Goal: Information Seeking & Learning: Learn about a topic

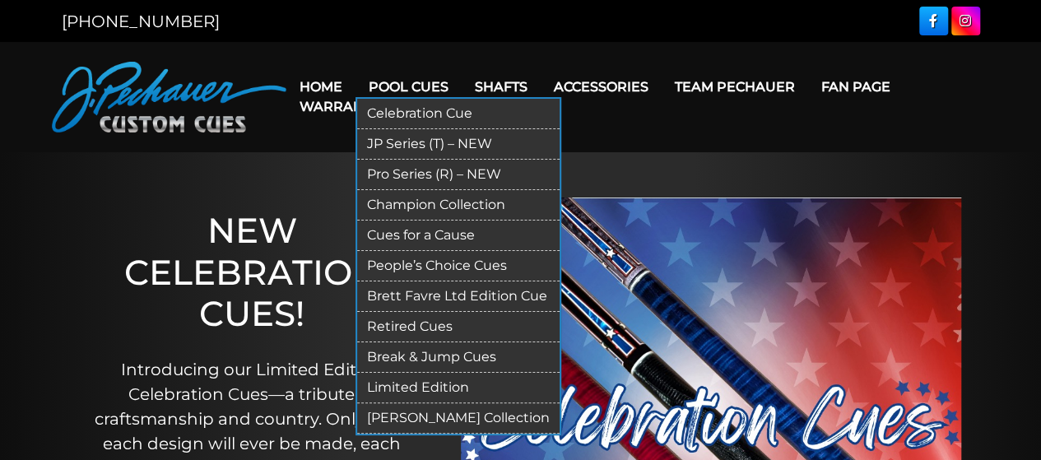
click at [422, 85] on link "Pool Cues" at bounding box center [409, 87] width 106 height 42
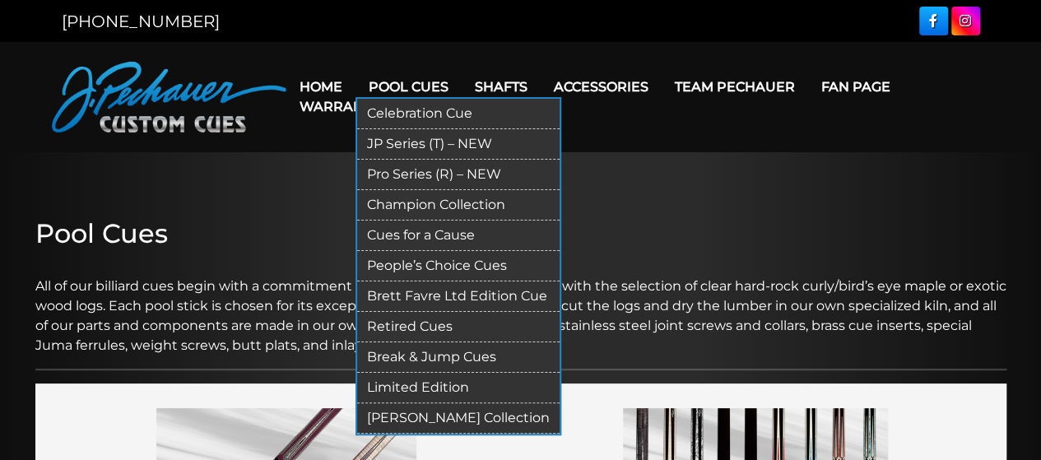
click at [435, 144] on link "JP Series (T) – NEW" at bounding box center [458, 144] width 203 height 30
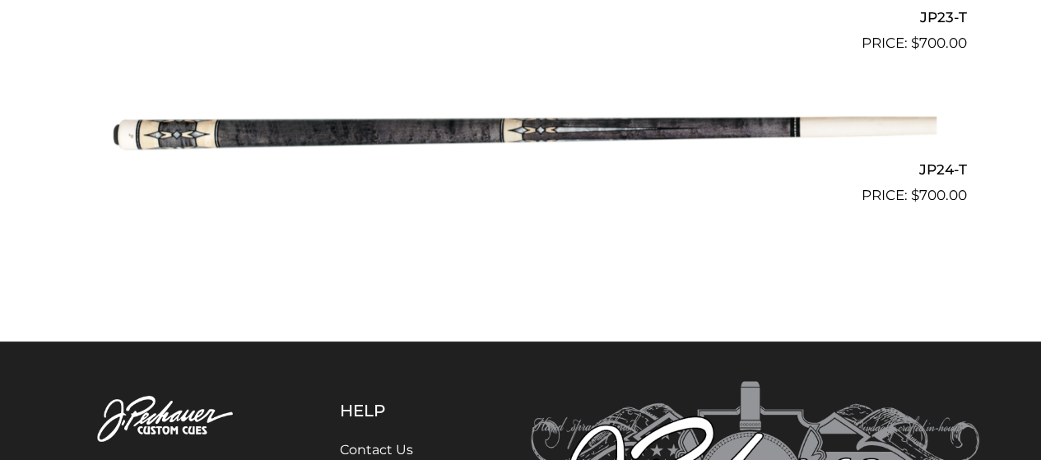
scroll to position [3949, 0]
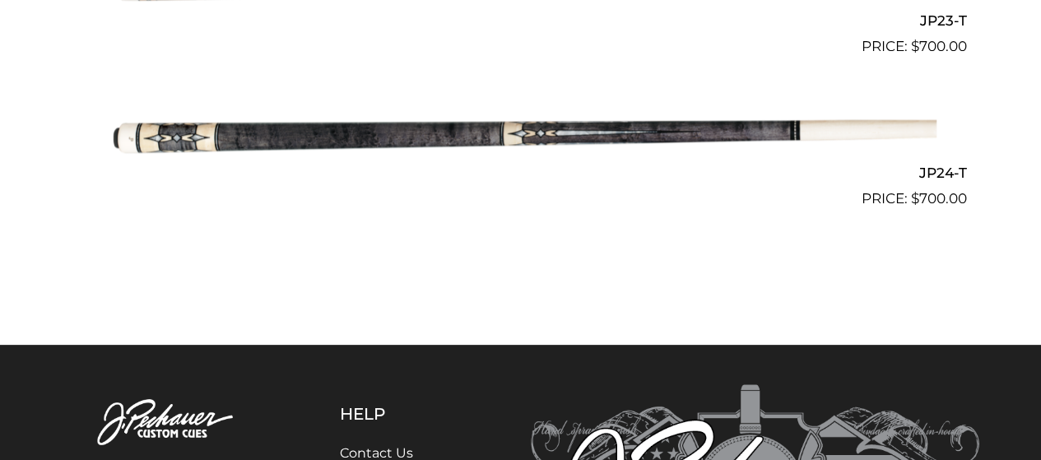
click at [603, 133] on img at bounding box center [521, 133] width 832 height 138
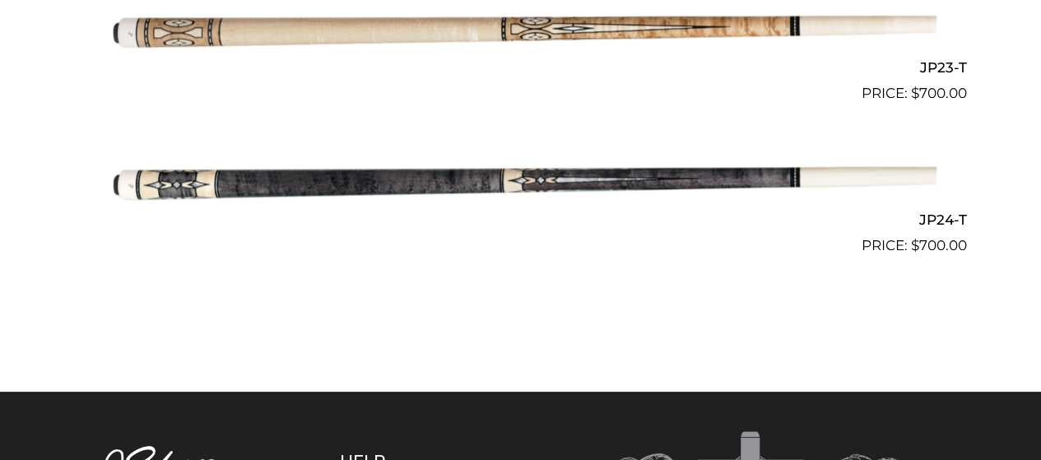
scroll to position [3891, 0]
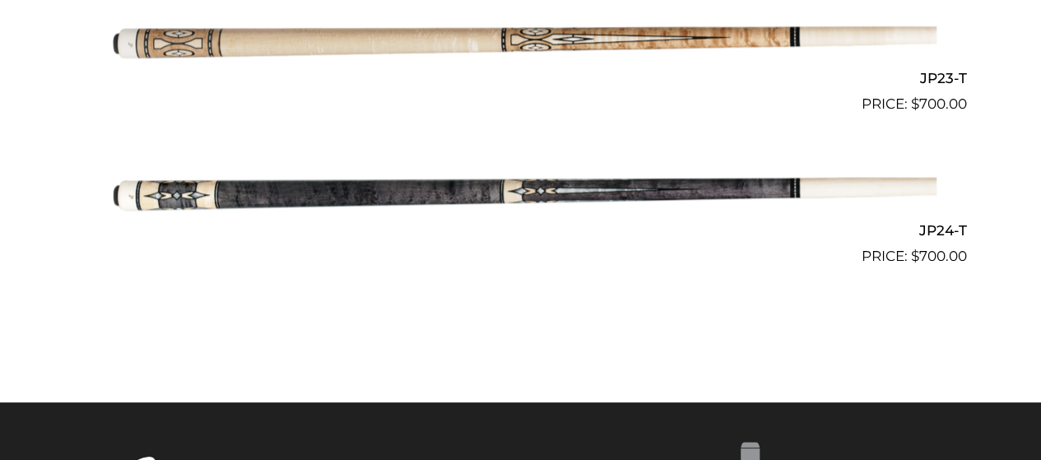
click at [492, 193] on img at bounding box center [521, 191] width 832 height 138
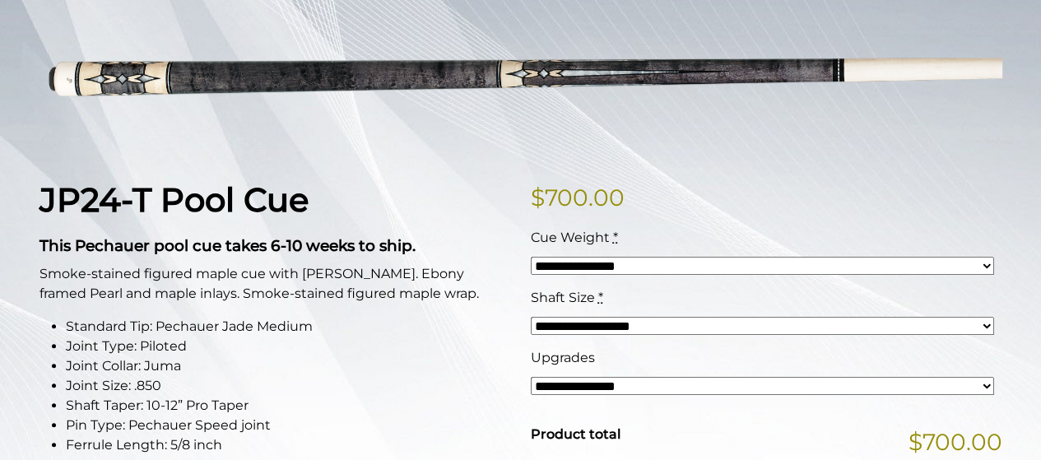
scroll to position [250, 0]
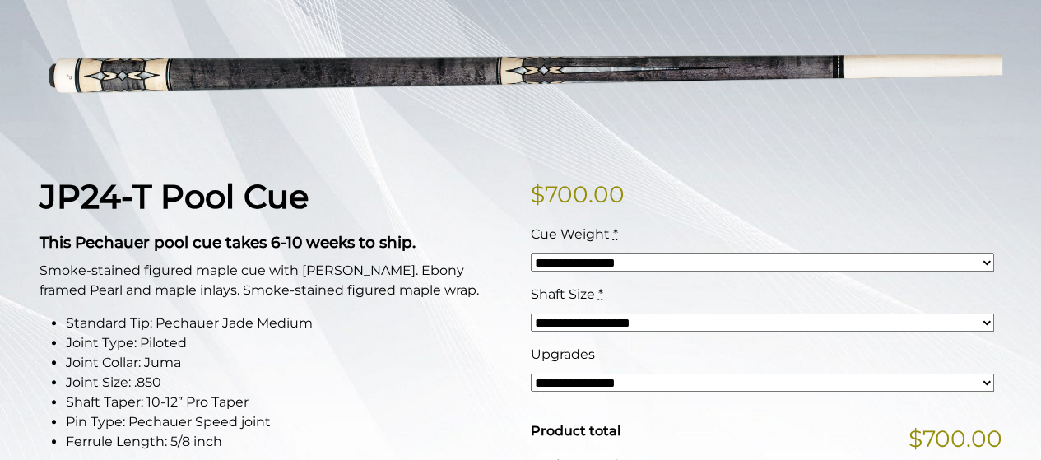
click at [649, 263] on select "**********" at bounding box center [763, 263] width 464 height 18
select select "*****"
click at [531, 254] on select "**********" at bounding box center [763, 263] width 464 height 18
click at [571, 324] on select "**********" at bounding box center [763, 323] width 464 height 18
click at [476, 386] on li "Joint Size: .850" at bounding box center [288, 383] width 445 height 20
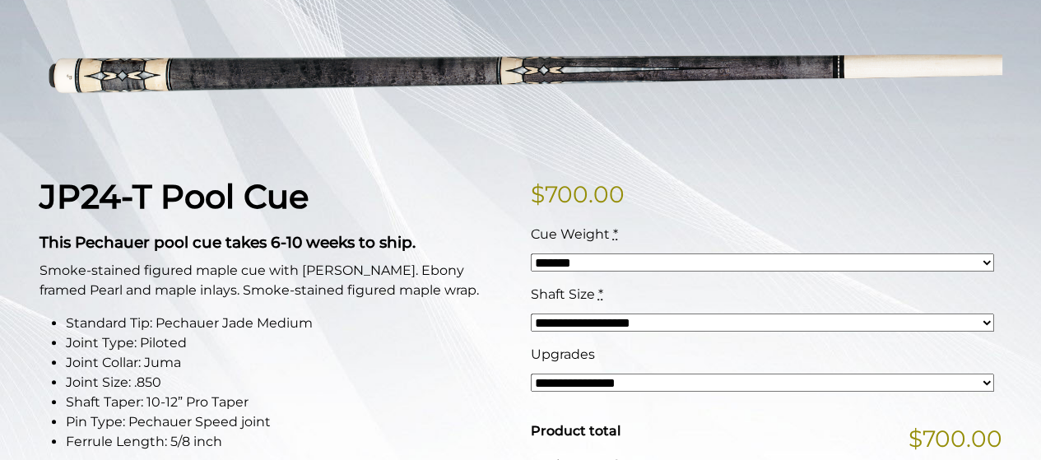
click at [593, 384] on select "**********" at bounding box center [763, 383] width 464 height 18
click at [459, 324] on li "Standard Tip: Pechauer Jade Medium" at bounding box center [288, 324] width 445 height 20
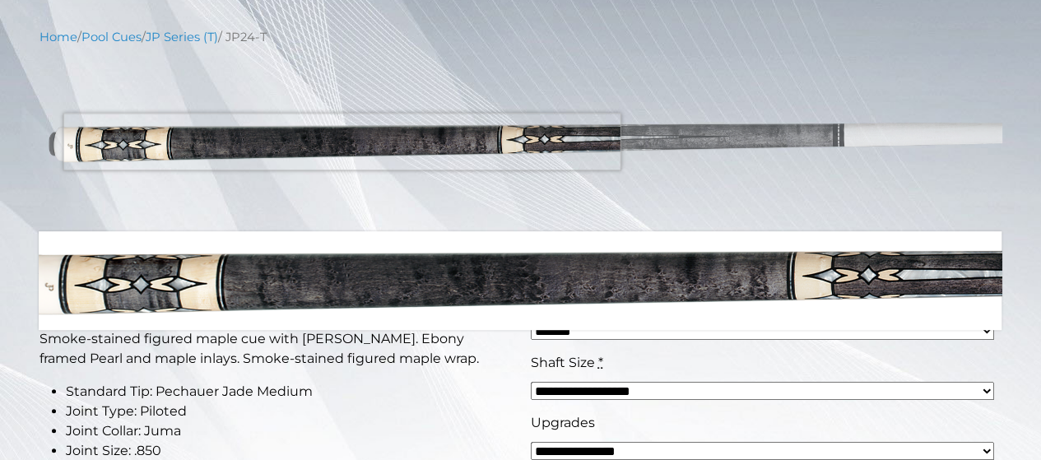
scroll to position [0, 0]
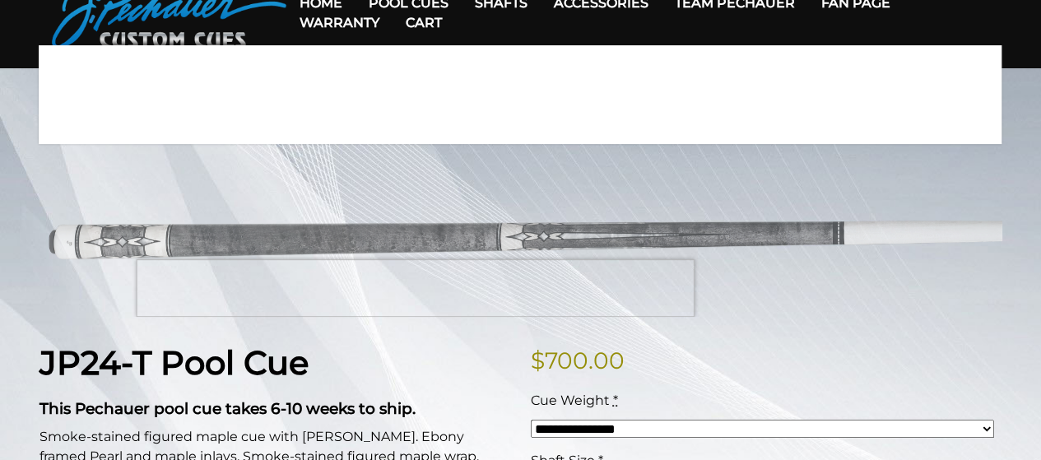
scroll to position [86, 0]
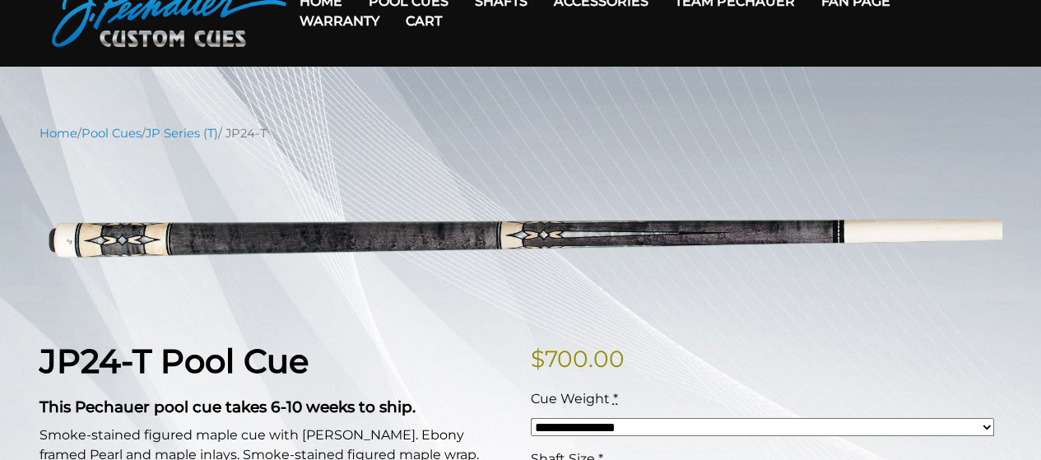
click at [437, 4] on link "Cart" at bounding box center [424, 21] width 63 height 42
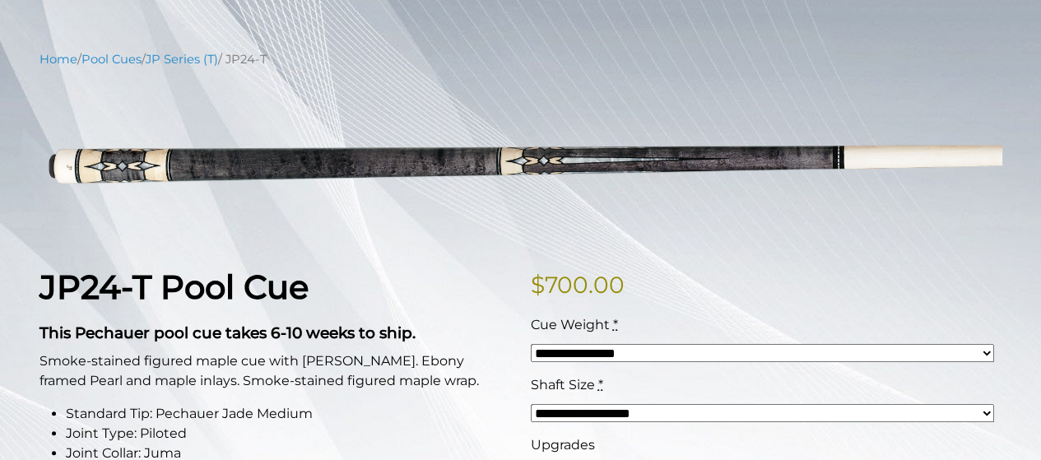
scroll to position [165, 0]
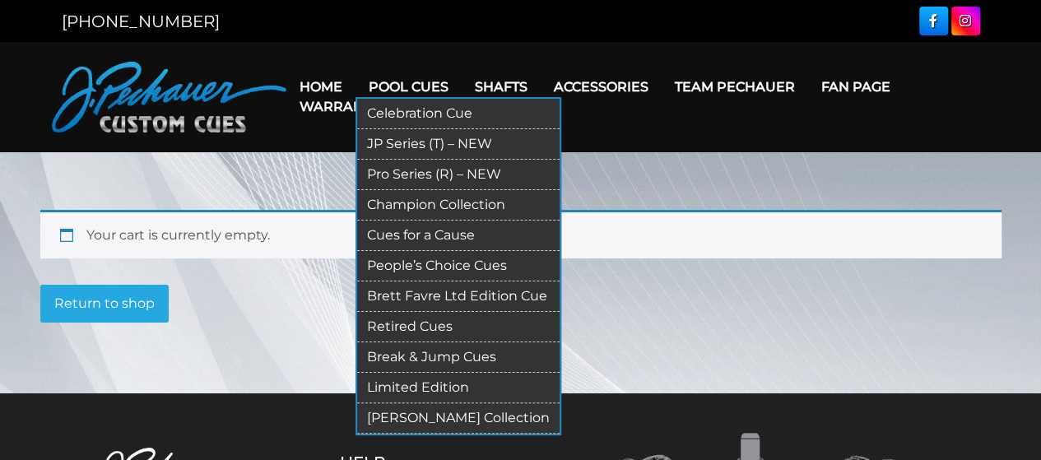
click at [415, 85] on link "Pool Cues" at bounding box center [409, 87] width 106 height 42
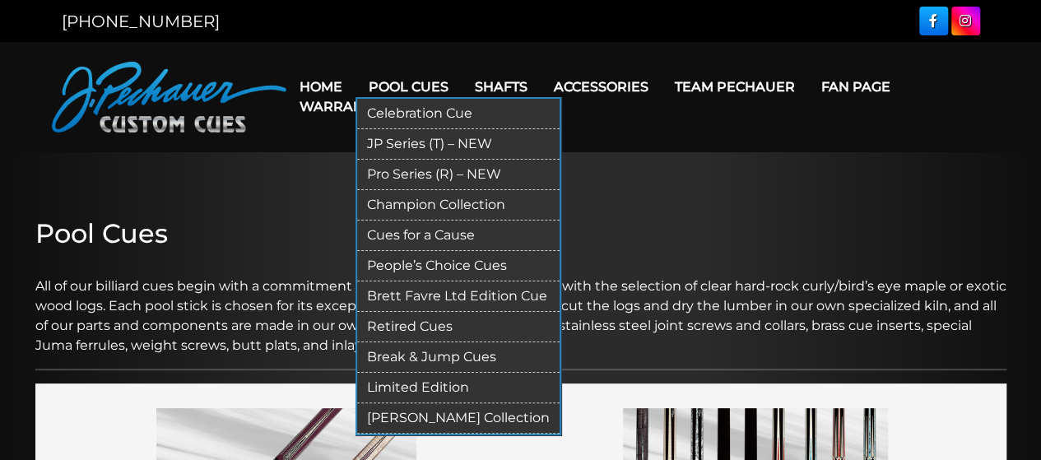
click at [419, 170] on link "Pro Series (R) – NEW" at bounding box center [458, 175] width 203 height 30
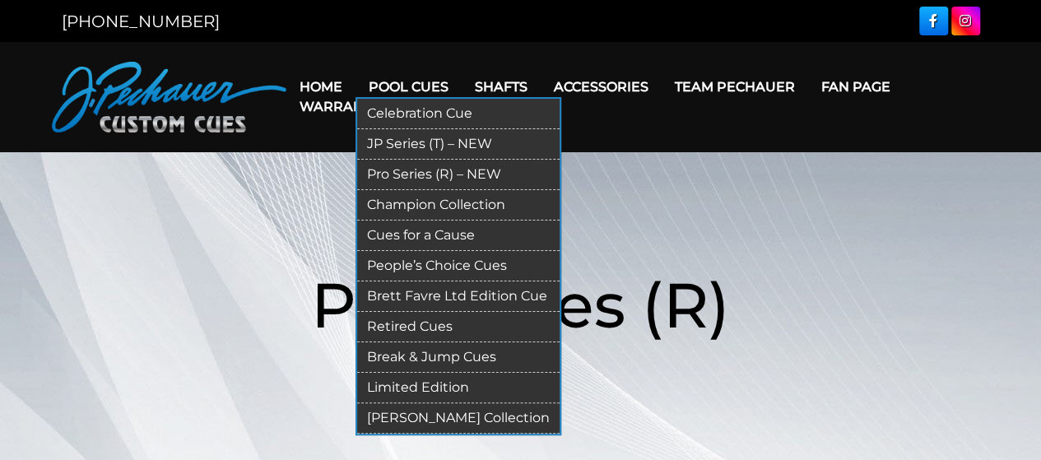
click at [423, 105] on link "Celebration Cue" at bounding box center [458, 114] width 203 height 30
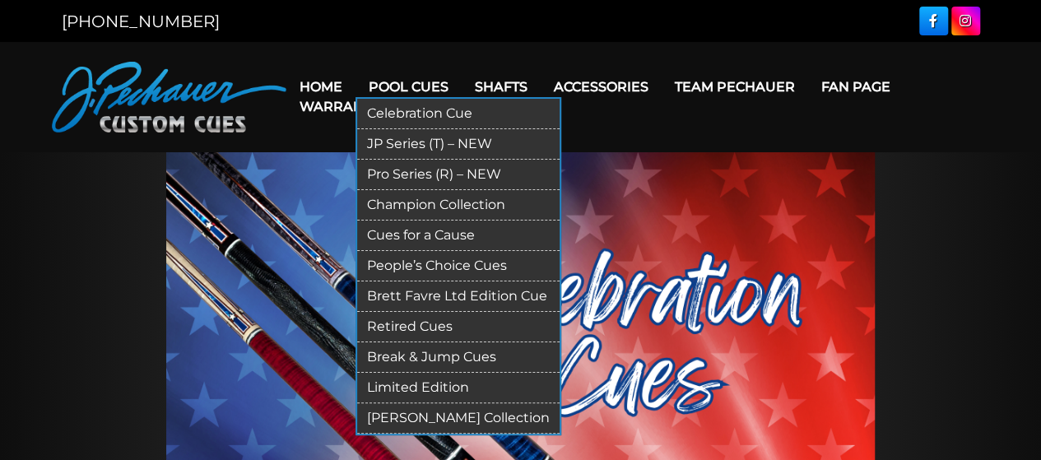
click at [412, 200] on link "Champion Collection" at bounding box center [458, 205] width 203 height 30
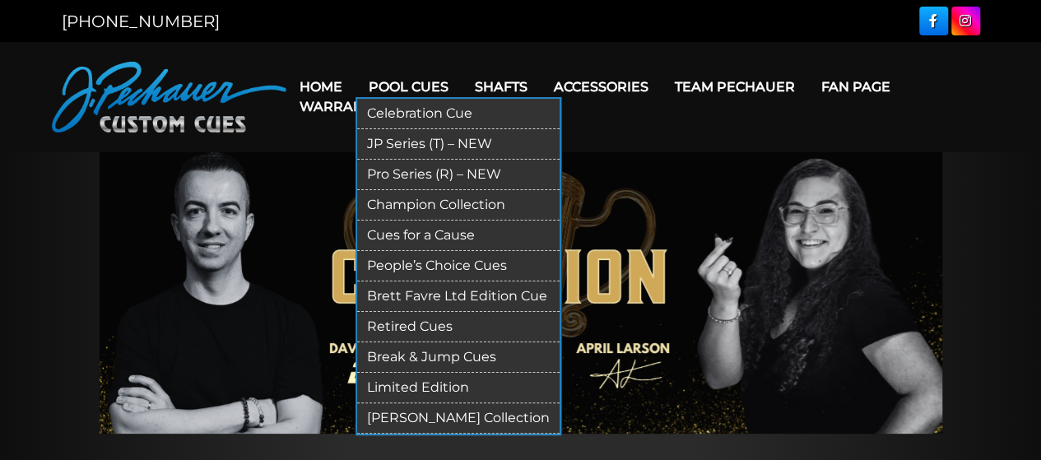
click at [439, 231] on link "Cues for a Cause" at bounding box center [458, 236] width 203 height 30
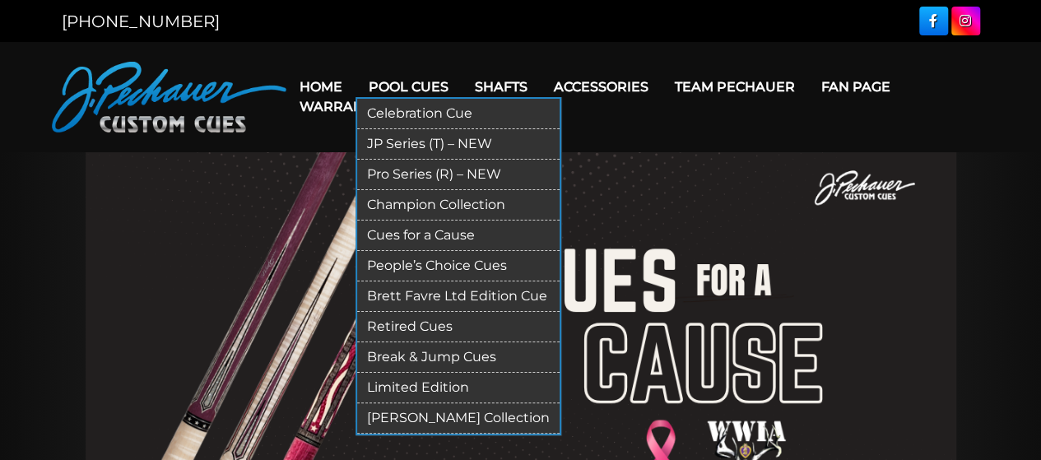
click at [435, 261] on link "People’s Choice Cues" at bounding box center [458, 266] width 203 height 30
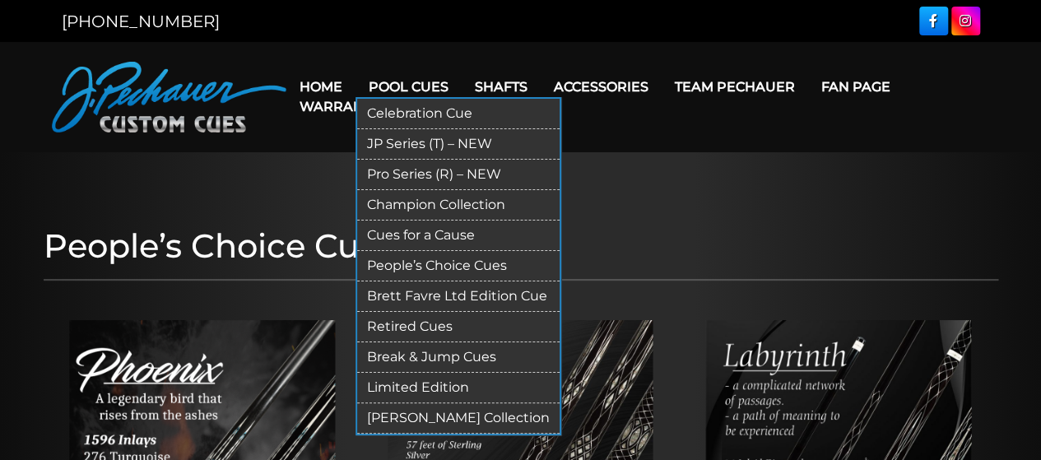
click at [479, 296] on link "Brett Favre Ltd Edition Cue" at bounding box center [458, 297] width 203 height 30
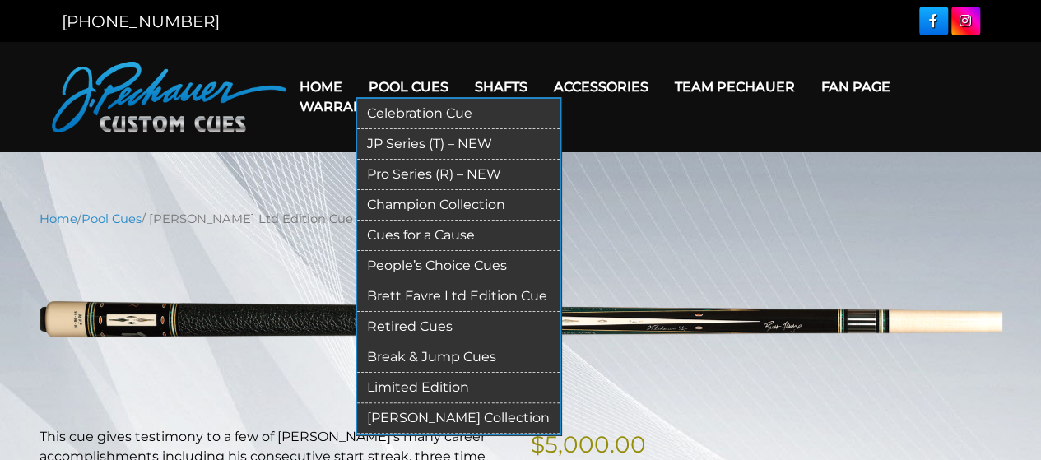
click at [431, 322] on link "Retired Cues" at bounding box center [458, 327] width 203 height 30
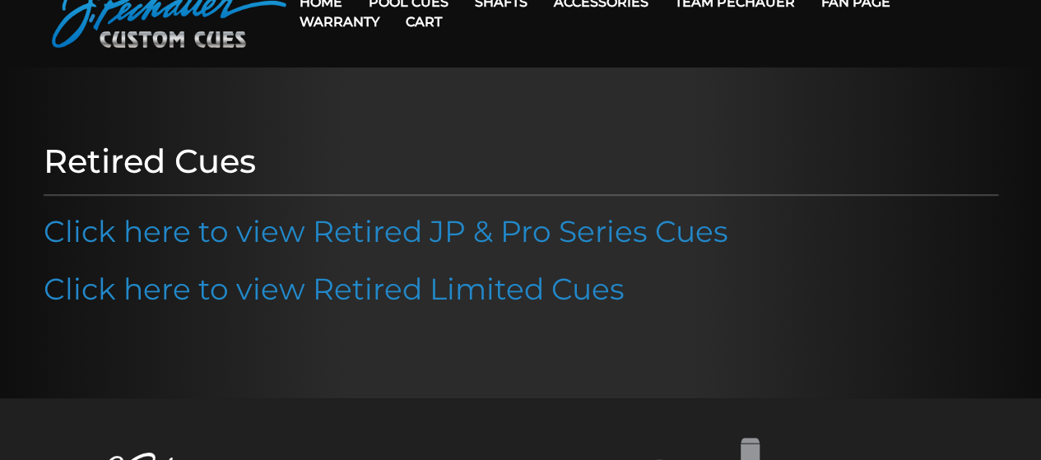
scroll to position [86, 0]
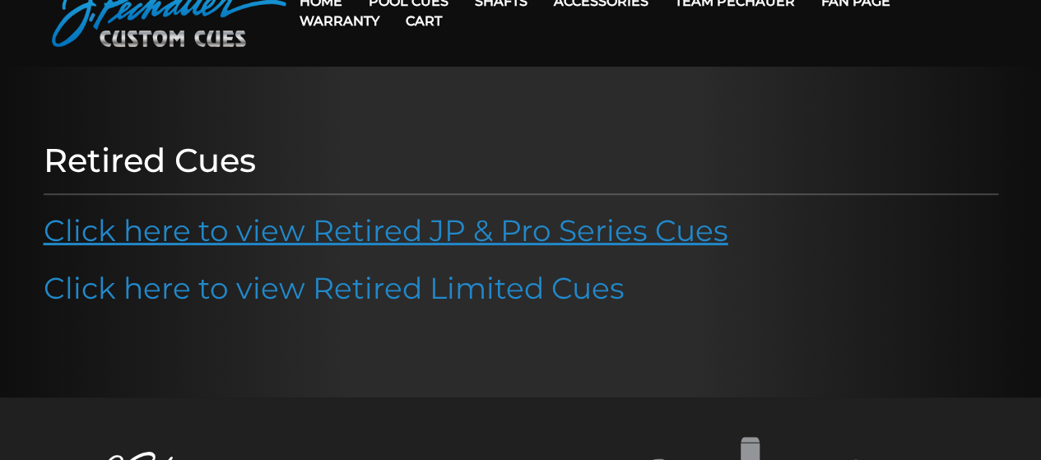
click at [457, 233] on link "Click here to view Retired JP & Pro Series Cues" at bounding box center [386, 230] width 685 height 36
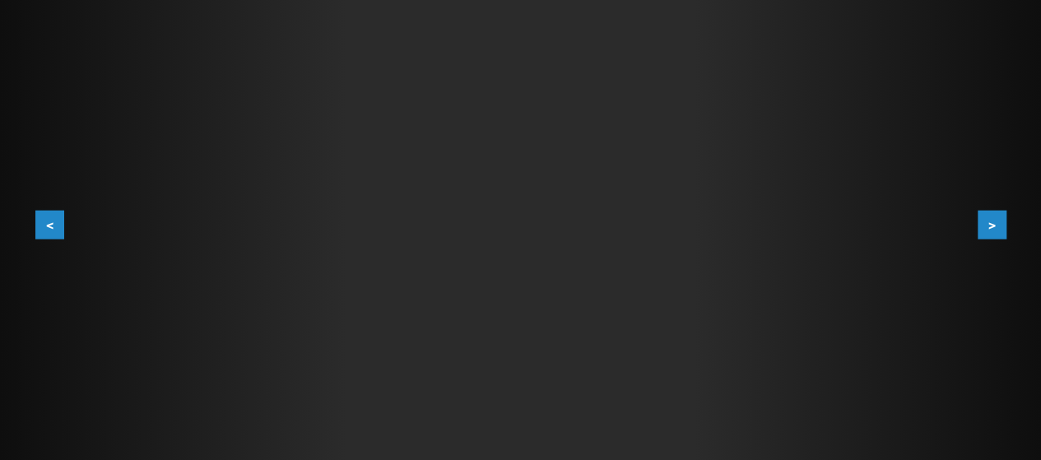
scroll to position [325, 0]
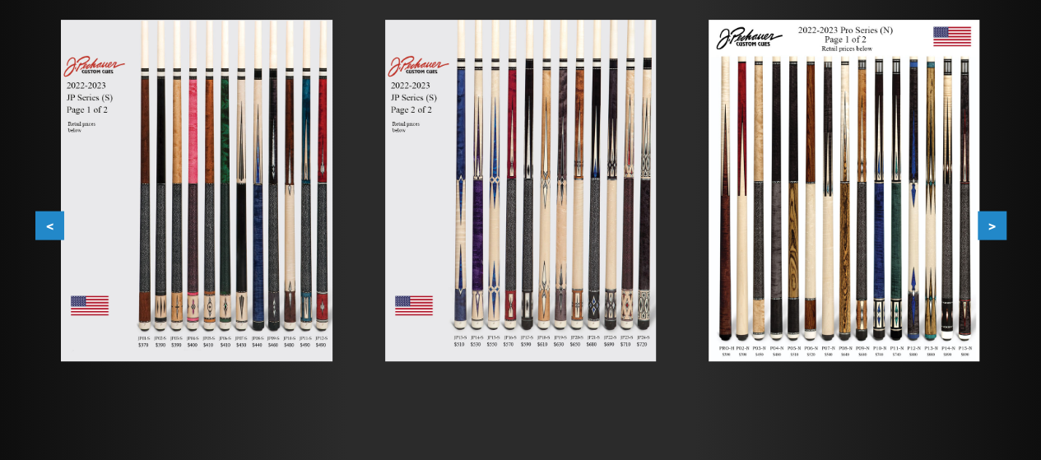
click at [821, 264] on img at bounding box center [844, 191] width 271 height 342
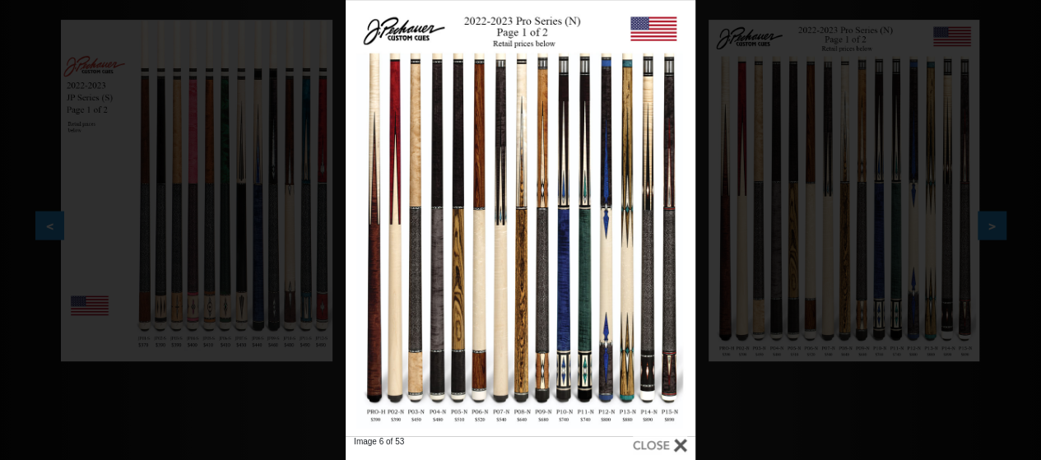
click at [231, 268] on div "Image 6 of 53" at bounding box center [520, 230] width 1041 height 460
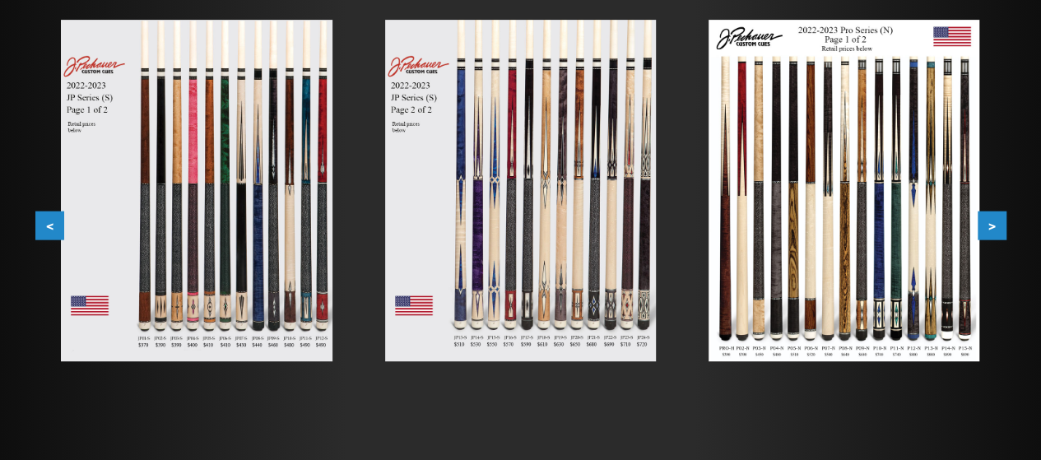
click at [231, 268] on img at bounding box center [196, 191] width 271 height 342
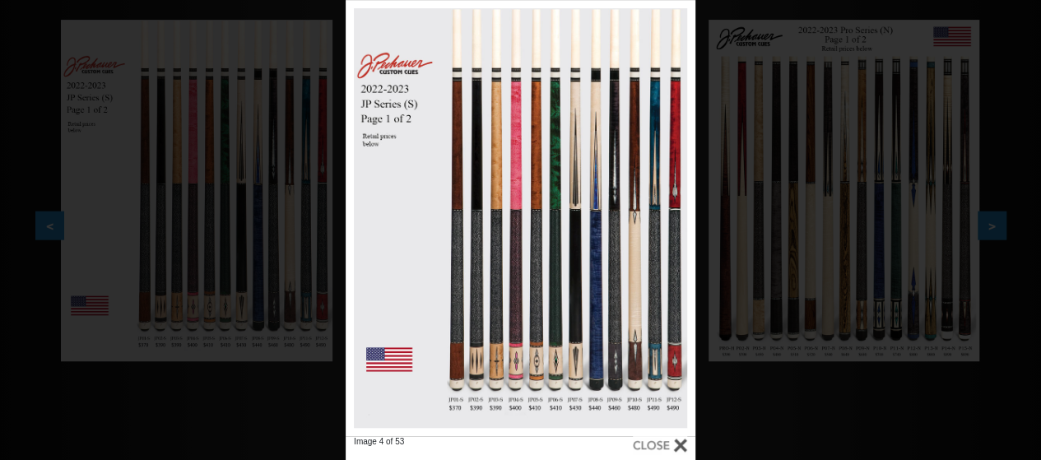
click at [804, 218] on div "Image 4 of 53" at bounding box center [520, 230] width 1041 height 460
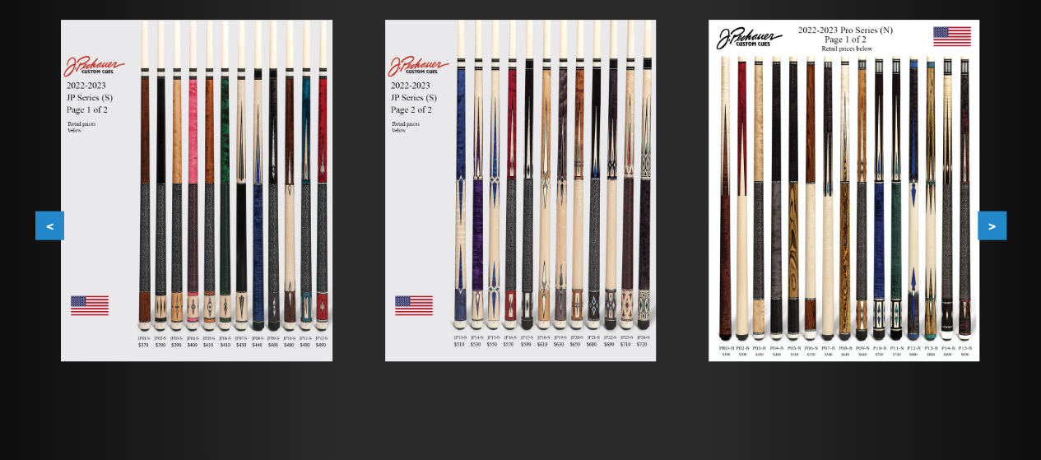
click at [591, 246] on img at bounding box center [520, 191] width 271 height 342
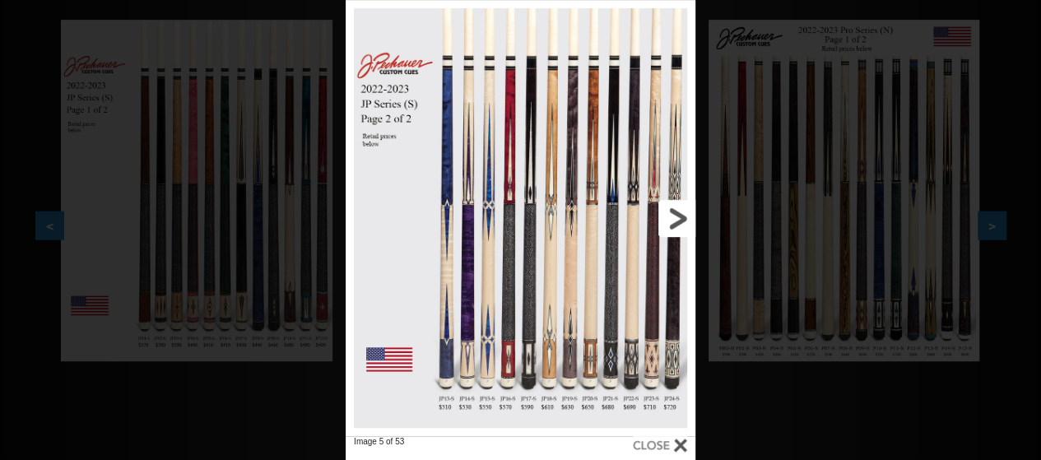
click at [631, 360] on link at bounding box center [616, 218] width 157 height 436
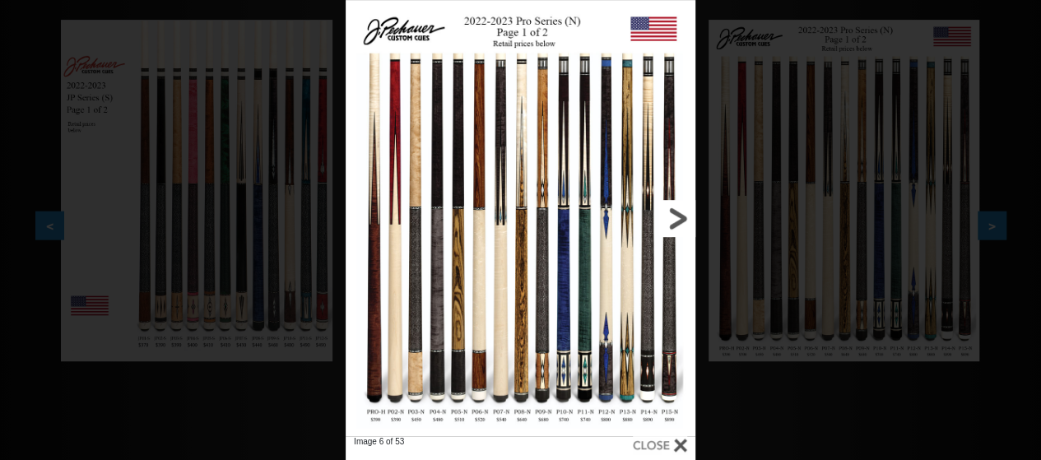
click at [678, 218] on link at bounding box center [616, 218] width 157 height 436
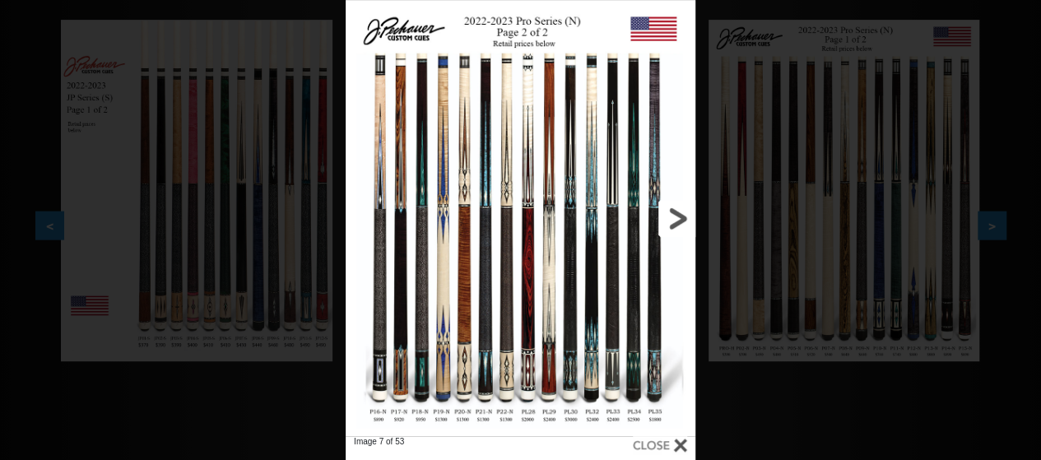
click at [676, 221] on link at bounding box center [616, 218] width 157 height 436
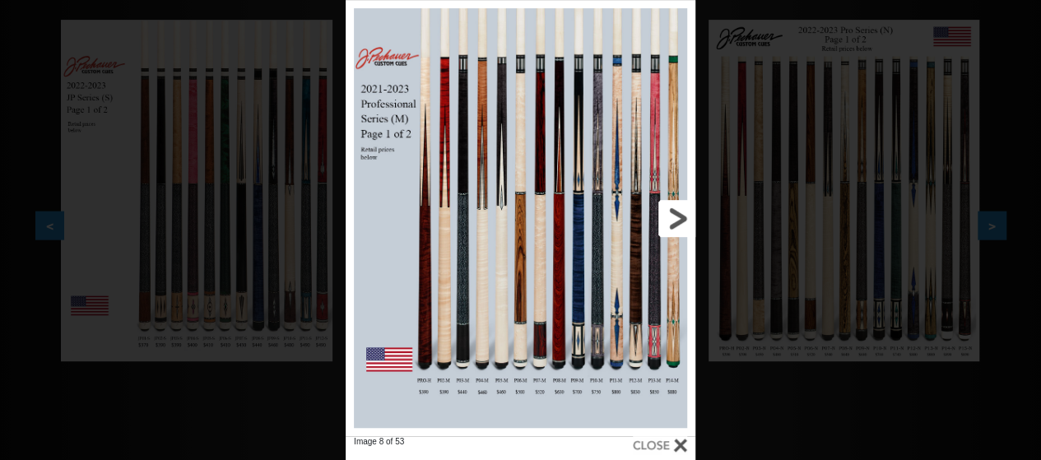
click at [676, 221] on link at bounding box center [616, 218] width 157 height 436
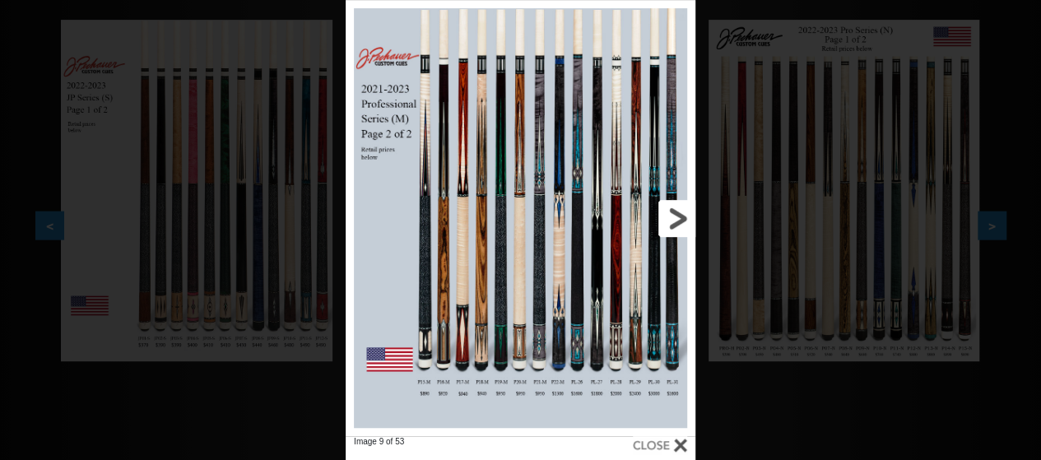
click at [577, 254] on link at bounding box center [616, 218] width 157 height 436
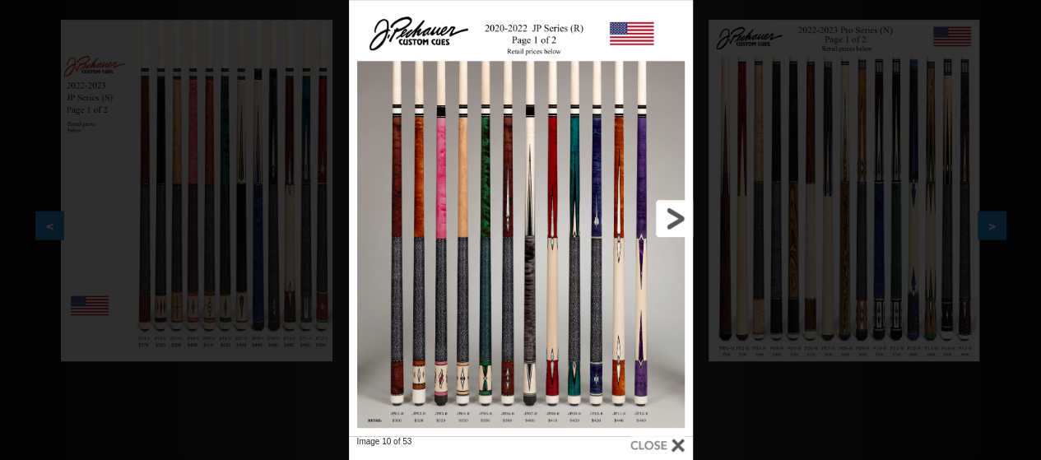
click at [594, 241] on link at bounding box center [615, 218] width 155 height 436
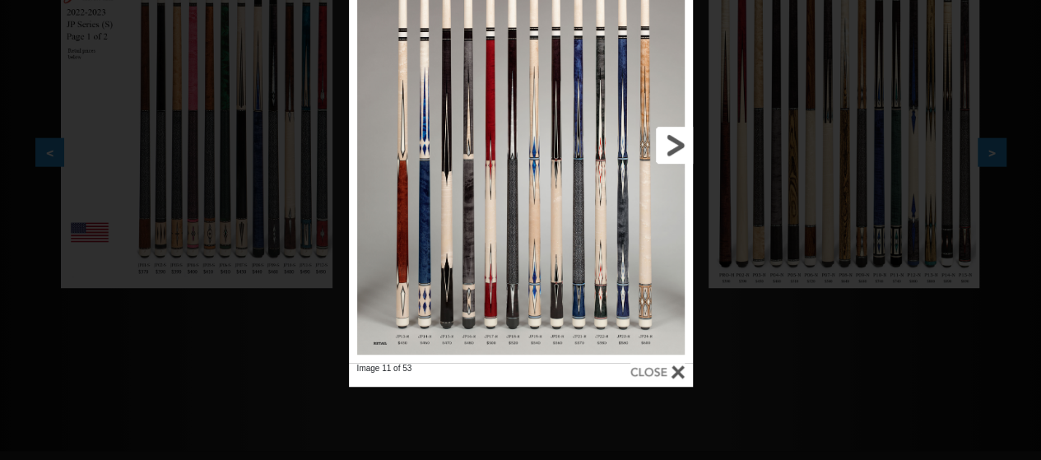
scroll to position [412, 0]
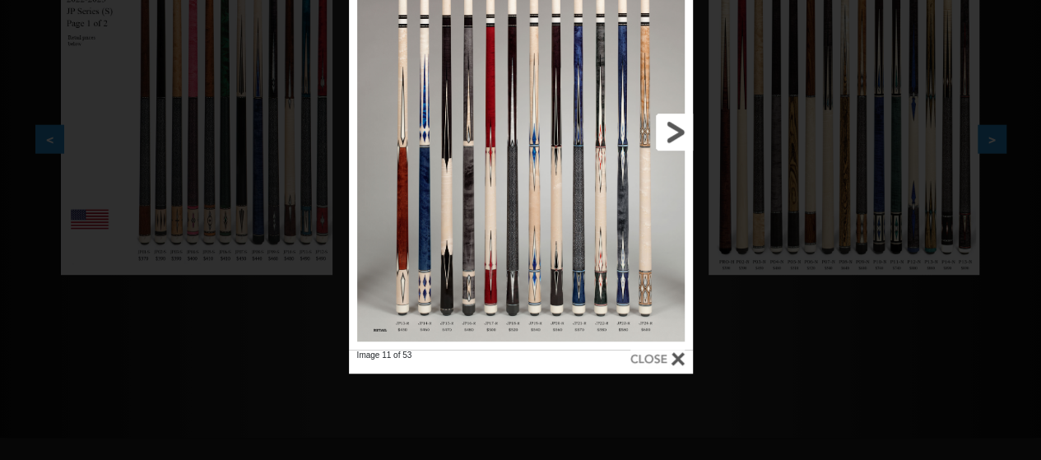
click at [634, 254] on link at bounding box center [615, 132] width 155 height 436
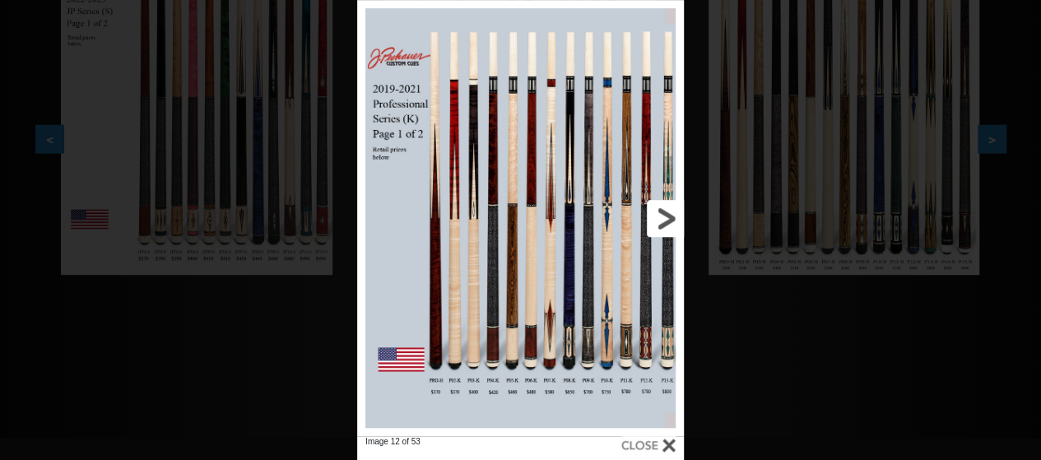
click at [634, 254] on link at bounding box center [610, 218] width 147 height 436
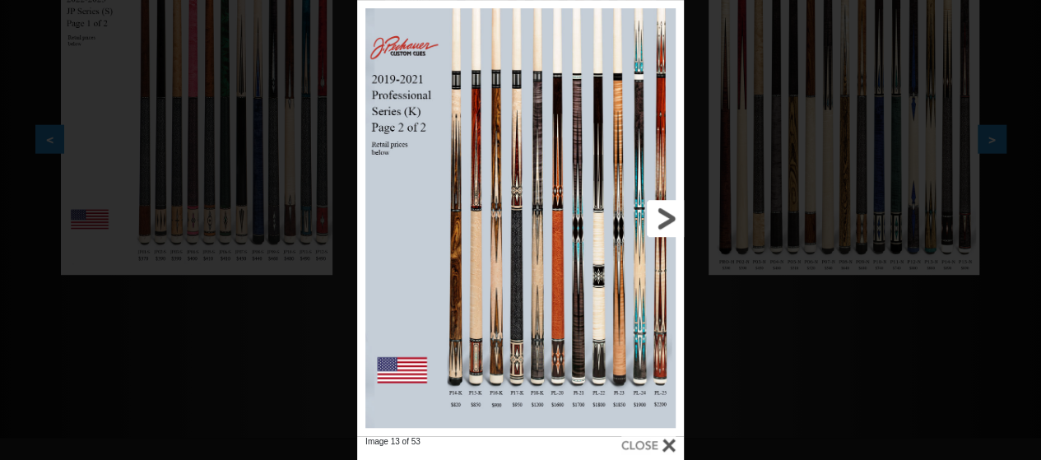
click at [634, 254] on link at bounding box center [610, 218] width 147 height 436
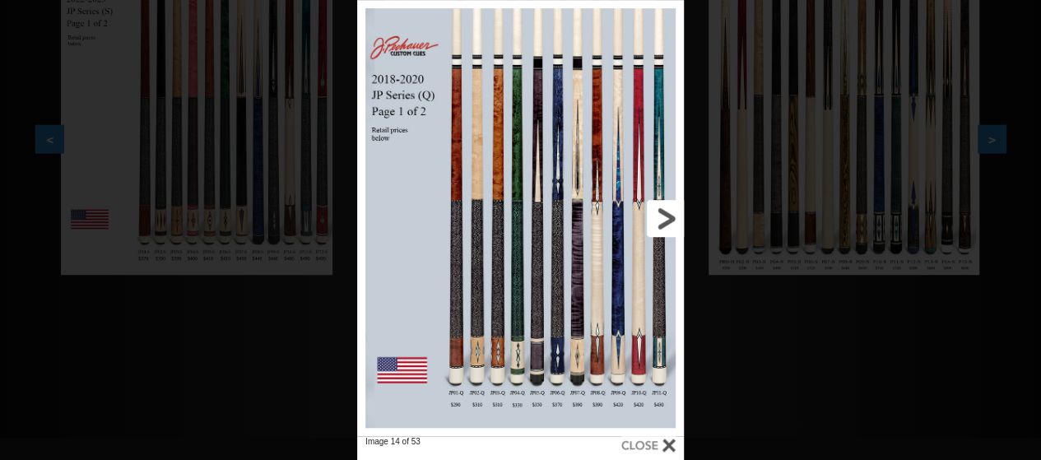
click at [634, 254] on link at bounding box center [610, 218] width 147 height 436
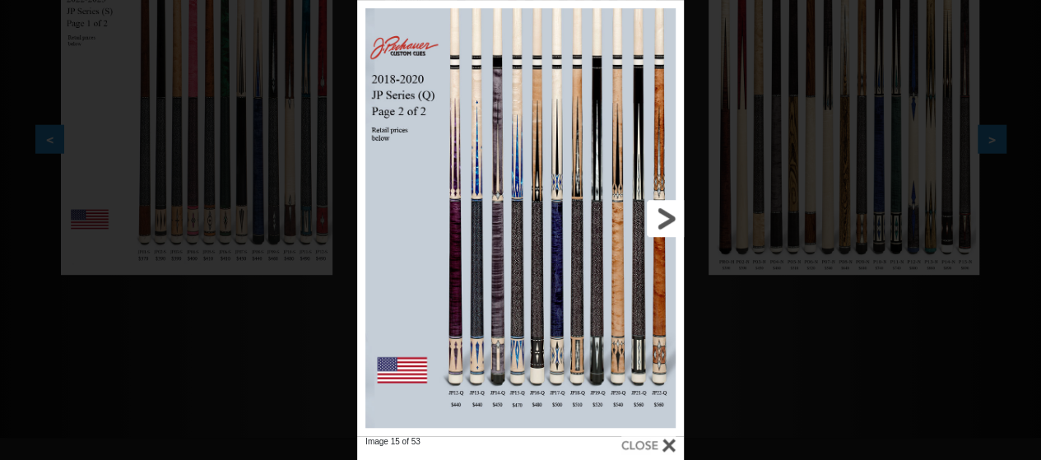
click at [634, 254] on link at bounding box center [610, 218] width 147 height 436
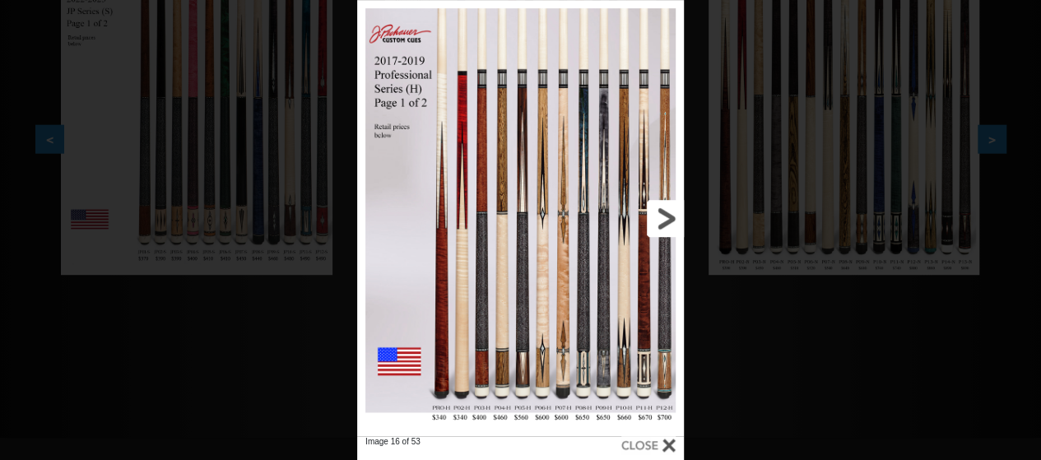
click at [634, 254] on link at bounding box center [610, 218] width 147 height 436
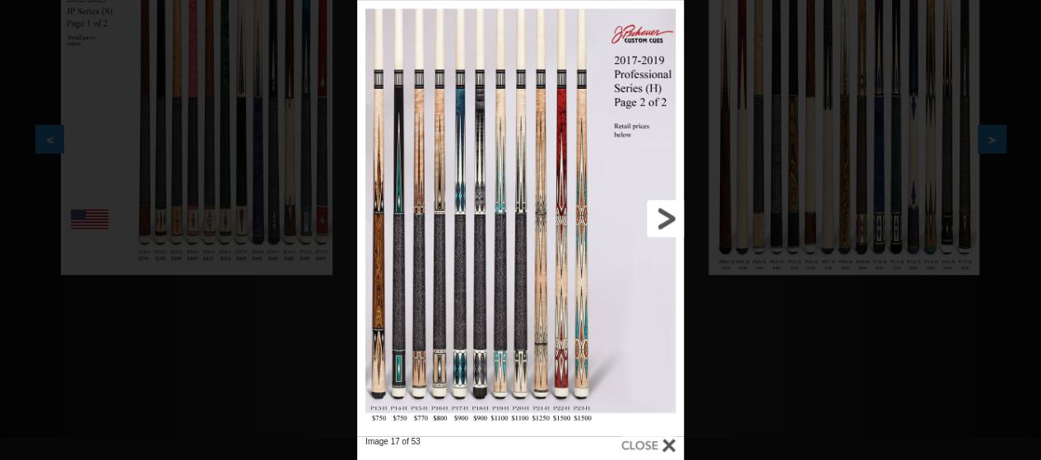
click at [634, 254] on link at bounding box center [610, 218] width 147 height 436
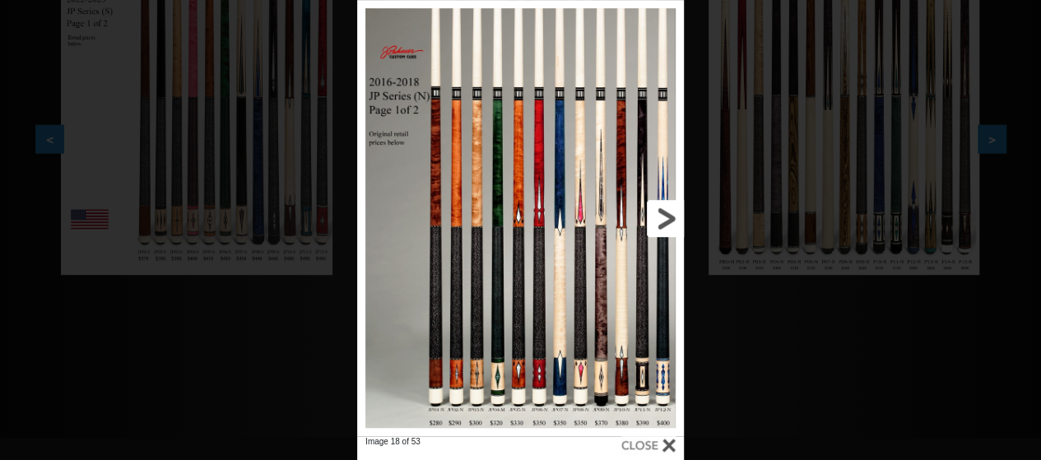
click at [634, 254] on link at bounding box center [610, 218] width 147 height 436
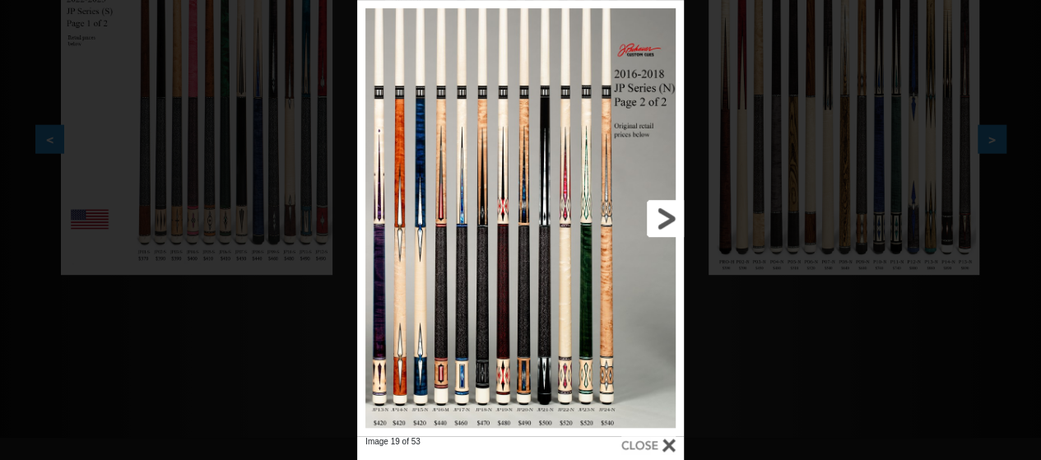
click at [634, 254] on link at bounding box center [610, 218] width 147 height 436
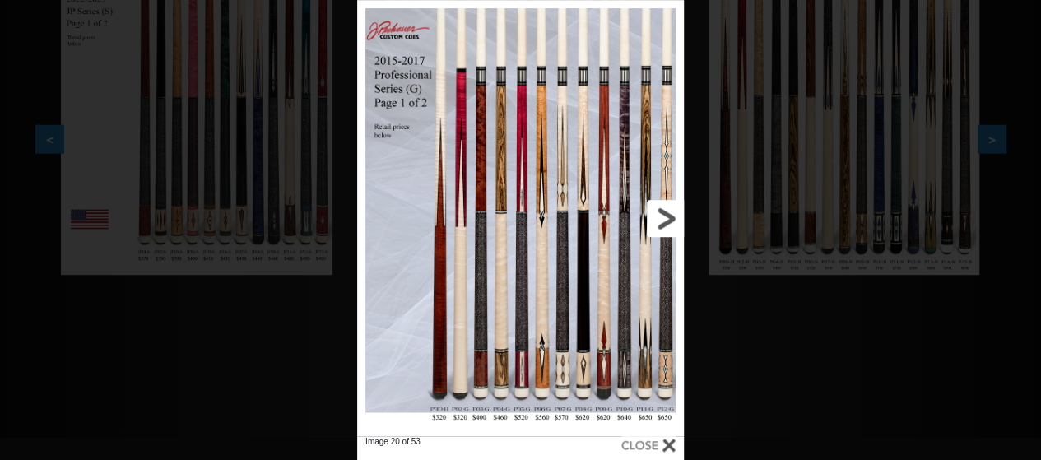
click at [634, 254] on link at bounding box center [610, 218] width 147 height 436
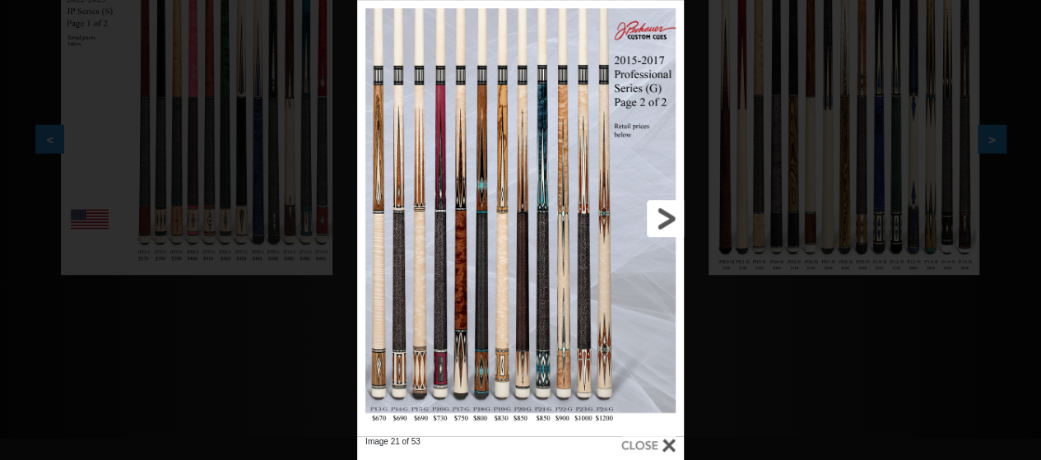
click at [634, 254] on link at bounding box center [610, 218] width 147 height 436
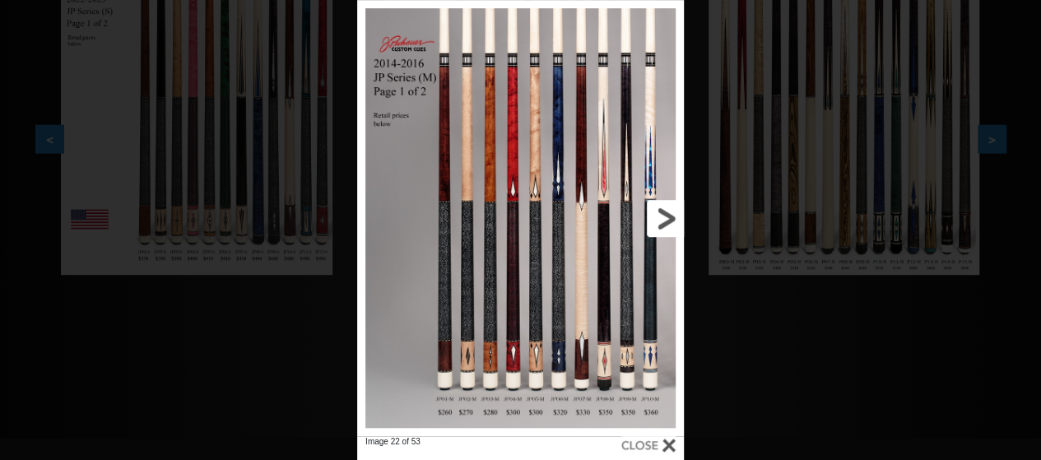
click at [634, 254] on link at bounding box center [610, 218] width 147 height 436
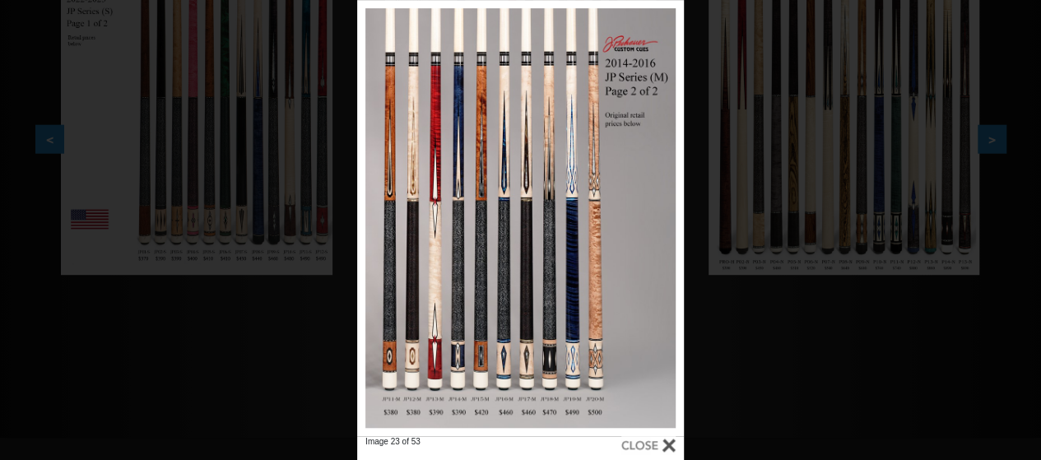
click at [670, 439] on div at bounding box center [649, 445] width 54 height 18
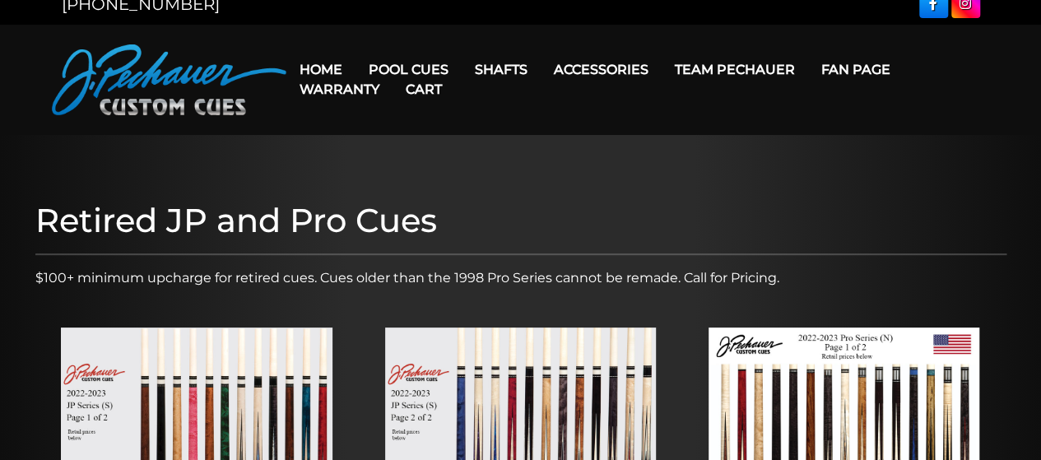
scroll to position [0, 0]
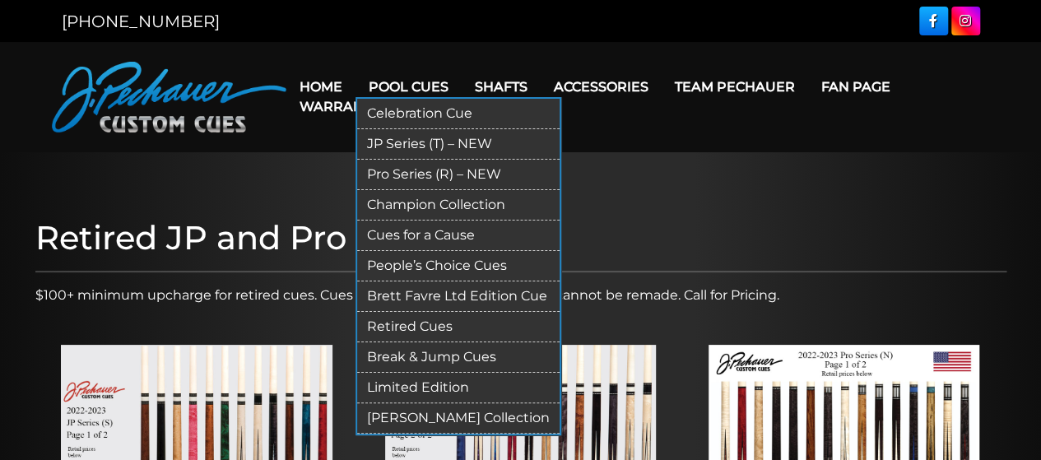
click at [422, 389] on link "Limited Edition" at bounding box center [458, 388] width 203 height 30
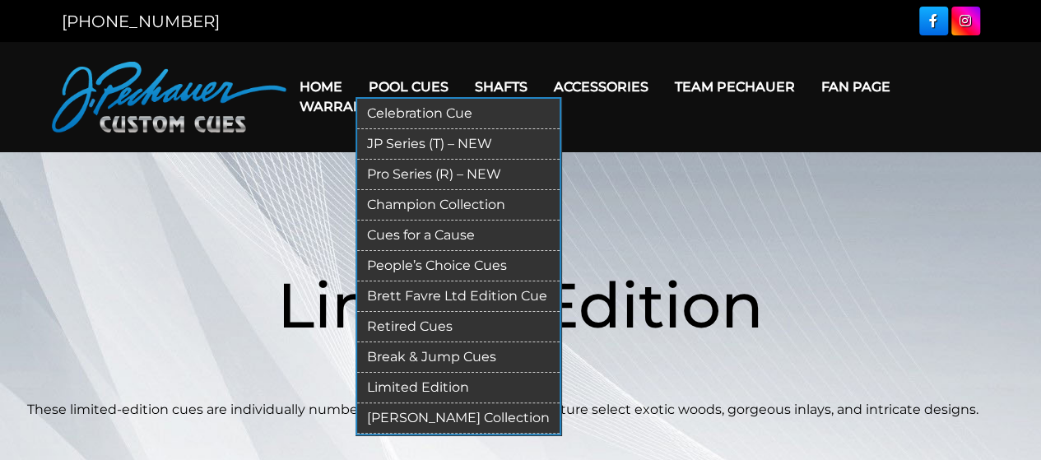
click at [448, 417] on link "[PERSON_NAME] Collection" at bounding box center [458, 418] width 203 height 30
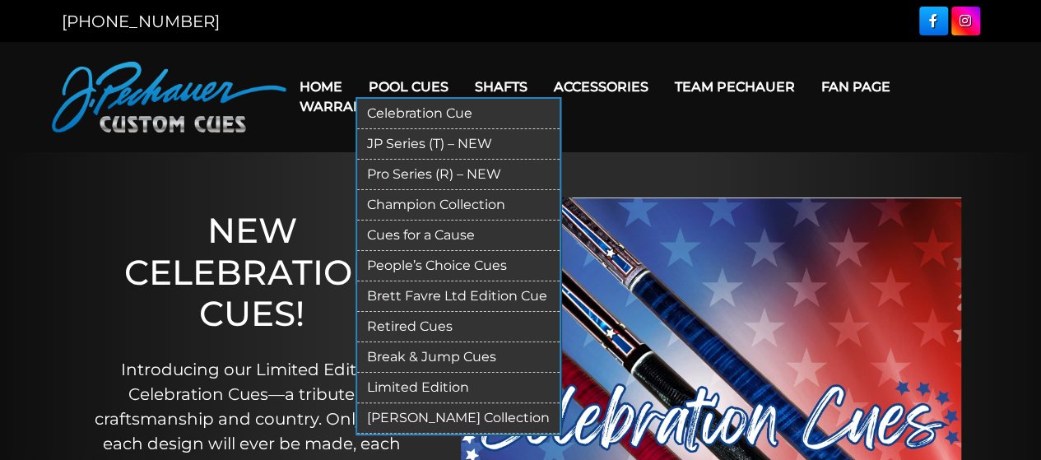
click at [407, 143] on link "JP Series (T) – NEW" at bounding box center [458, 144] width 203 height 30
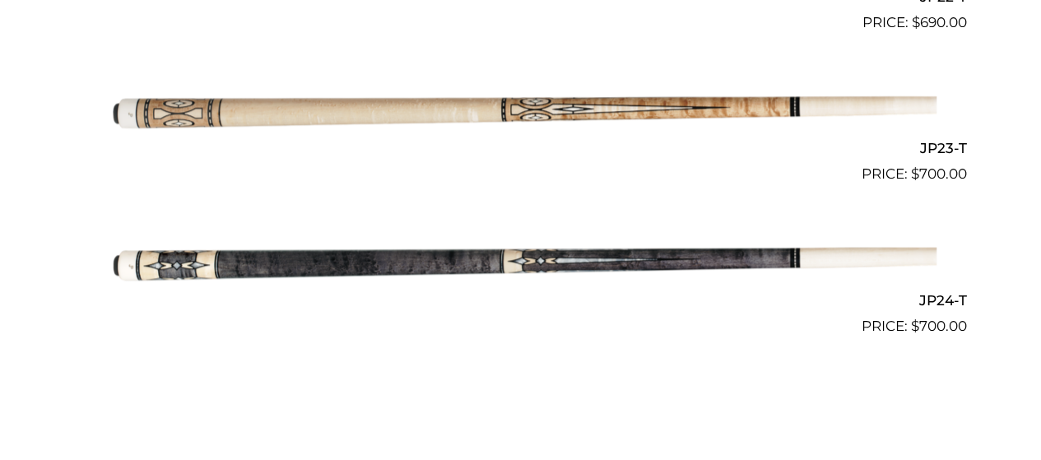
scroll to position [3822, 0]
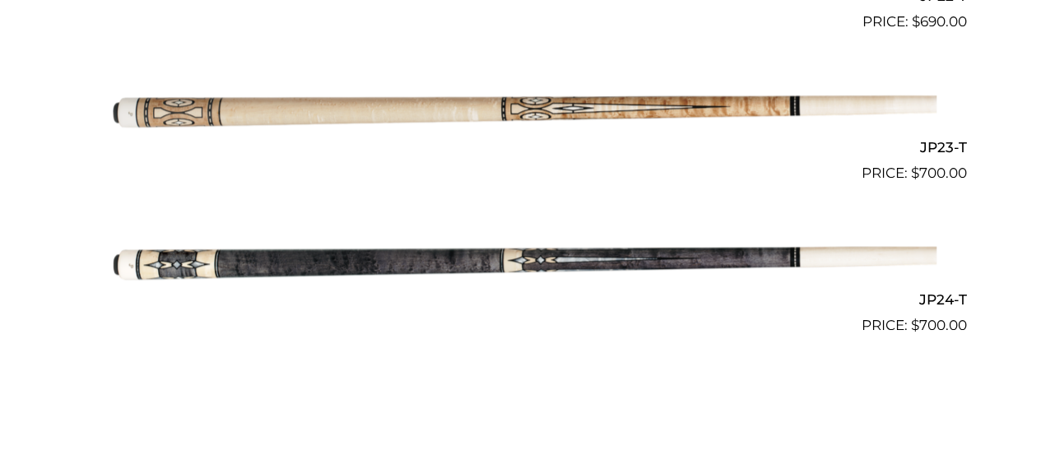
click at [390, 258] on img at bounding box center [521, 260] width 832 height 138
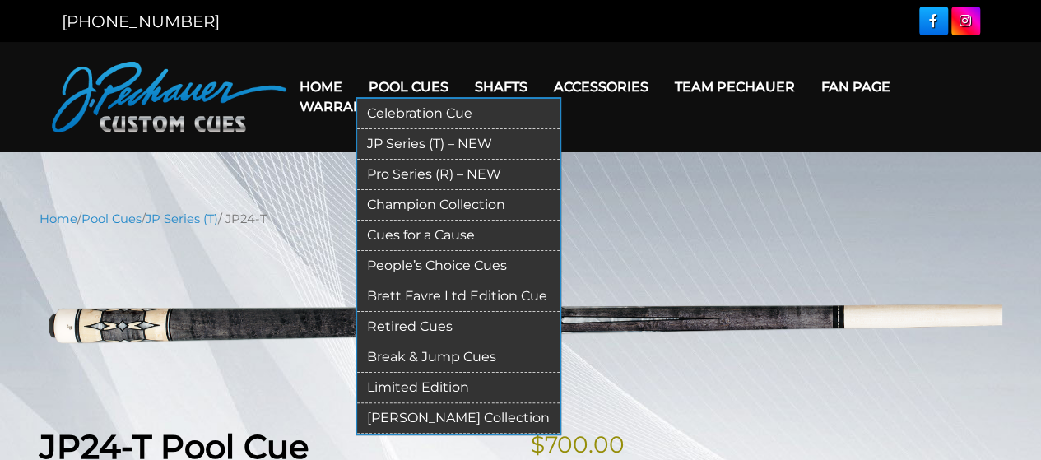
click at [422, 324] on link "Retired Cues" at bounding box center [458, 327] width 203 height 30
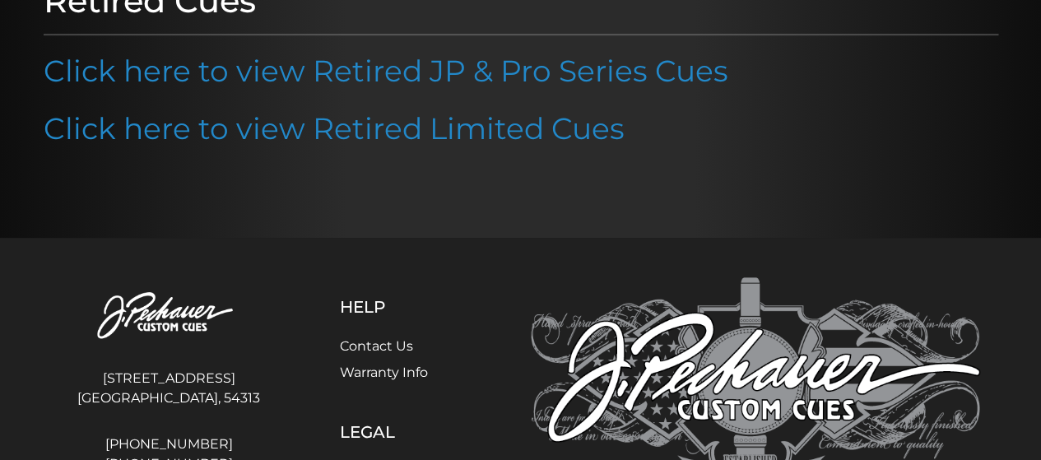
scroll to position [241, 0]
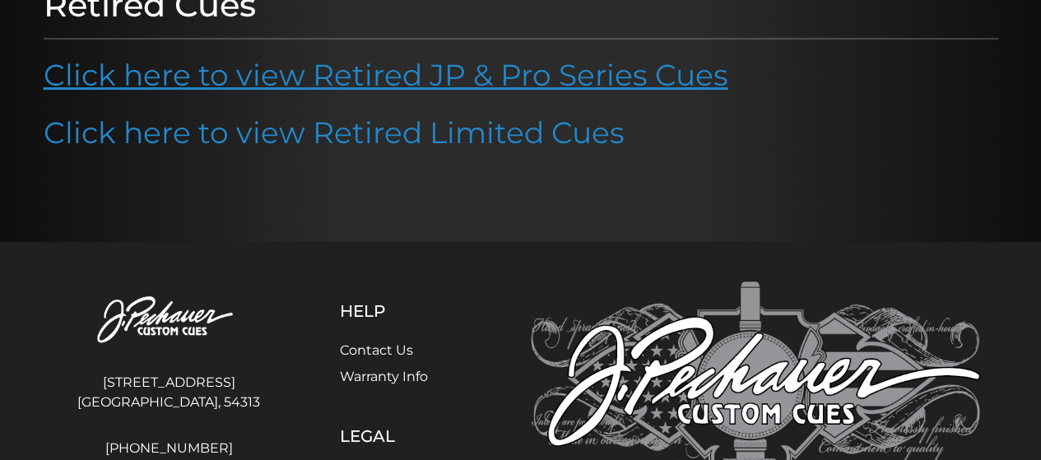
click at [394, 80] on link "Click here to view Retired JP & Pro Series Cues" at bounding box center [386, 75] width 685 height 36
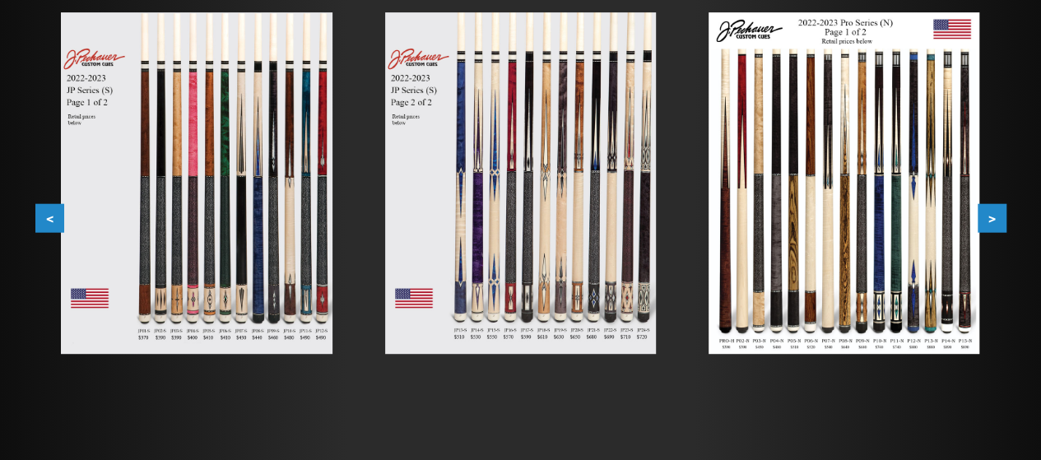
scroll to position [335, 0]
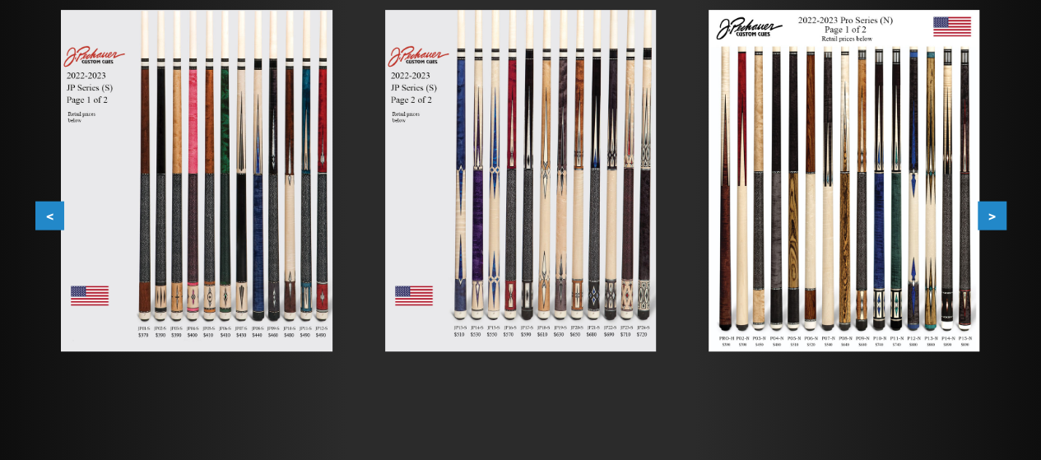
click at [49, 217] on button "<" at bounding box center [49, 216] width 29 height 29
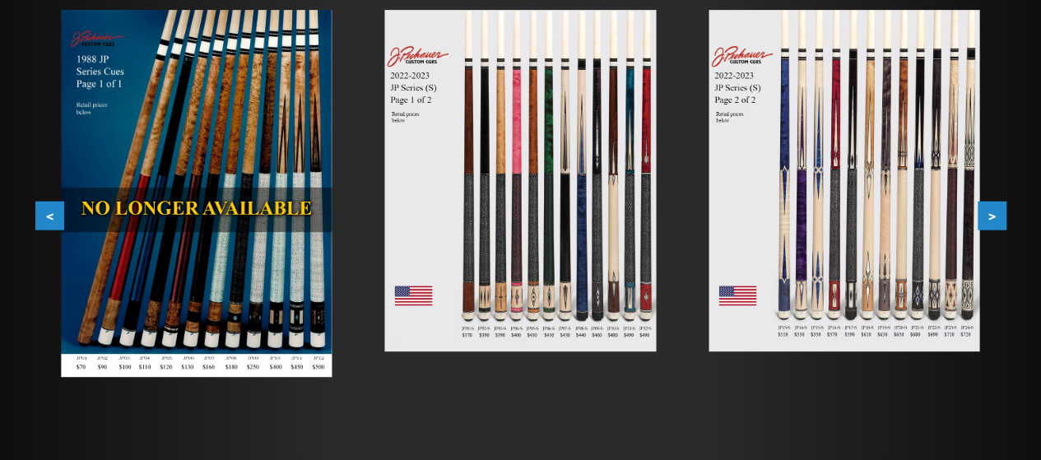
click at [581, 281] on img at bounding box center [520, 181] width 271 height 342
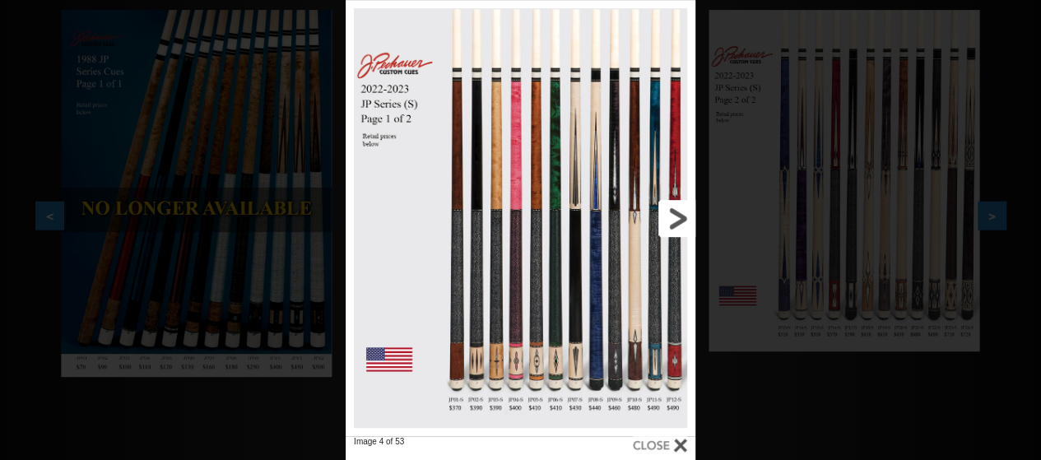
click at [681, 220] on link at bounding box center [616, 218] width 157 height 436
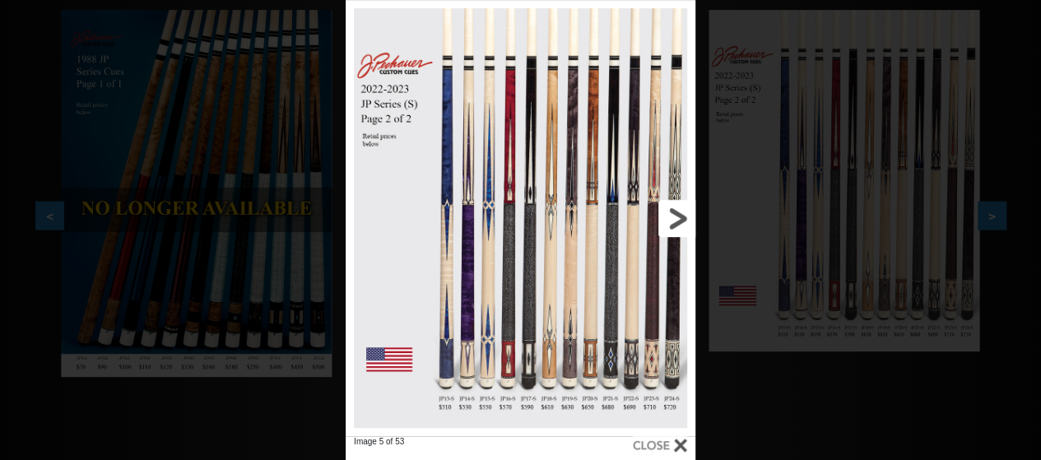
click at [678, 221] on link at bounding box center [616, 218] width 157 height 436
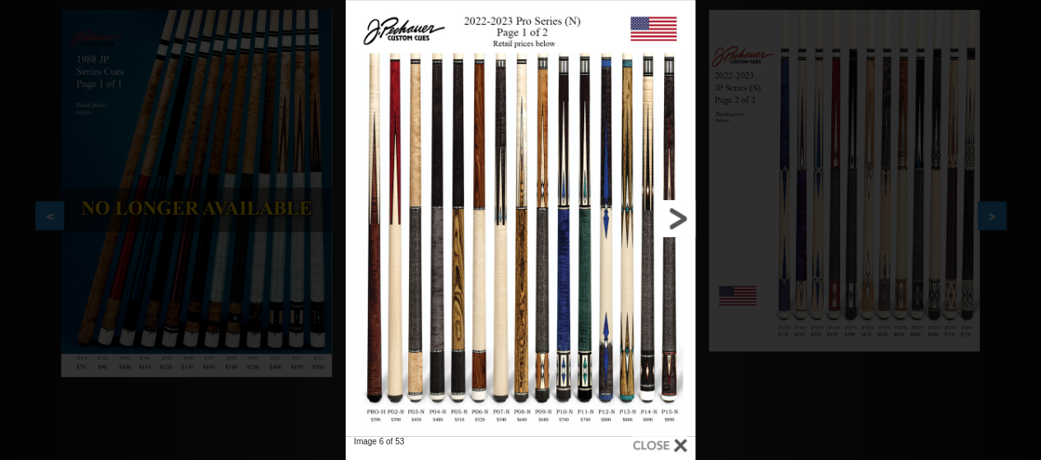
click at [678, 221] on link at bounding box center [616, 218] width 157 height 436
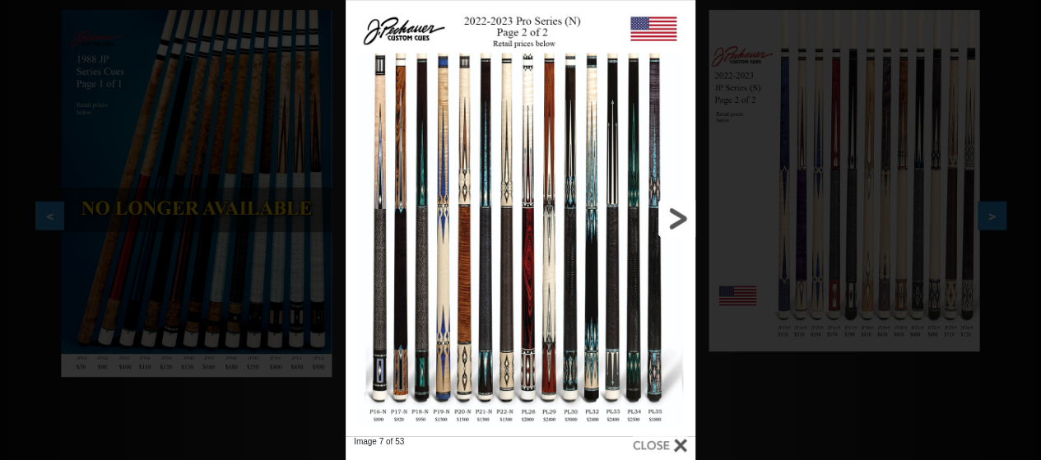
click at [678, 221] on link at bounding box center [616, 218] width 157 height 436
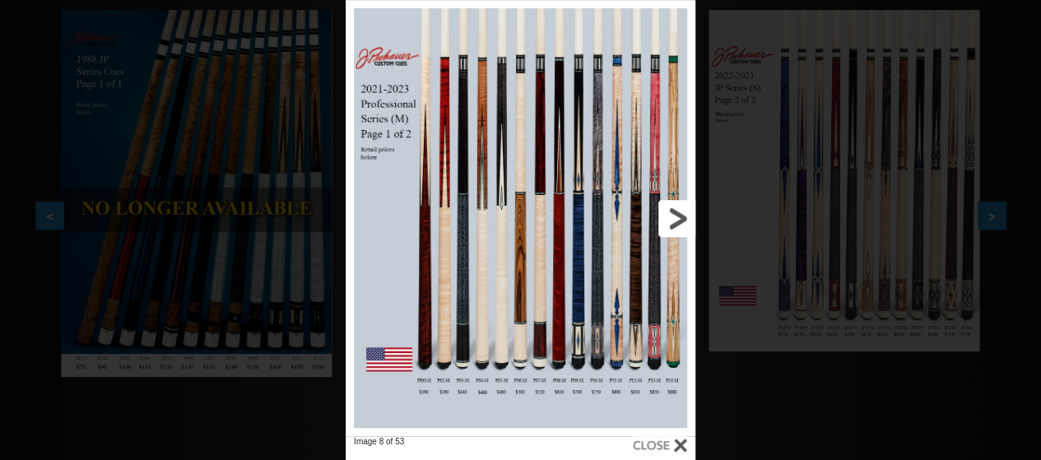
click at [678, 221] on link at bounding box center [616, 218] width 157 height 436
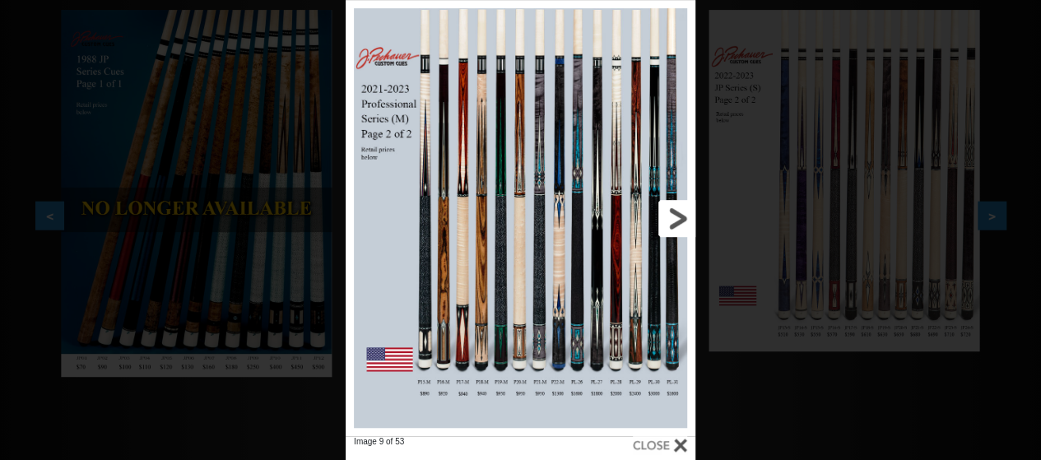
click at [678, 221] on link at bounding box center [616, 218] width 157 height 436
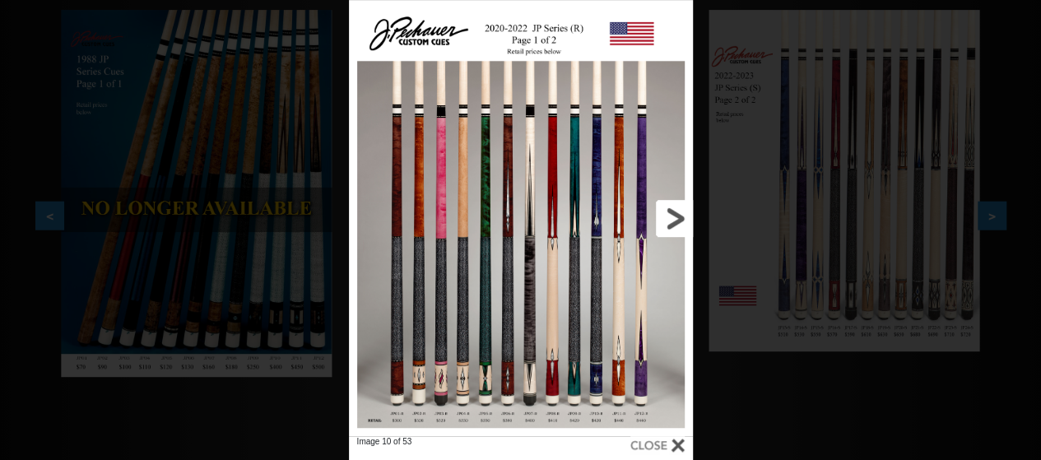
click at [678, 221] on link at bounding box center [615, 218] width 155 height 436
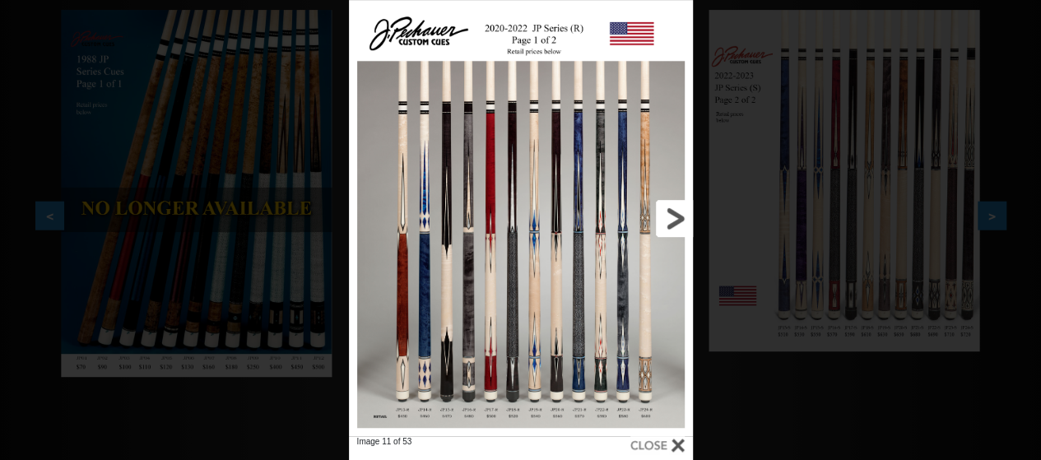
click at [644, 203] on link at bounding box center [615, 218] width 155 height 436
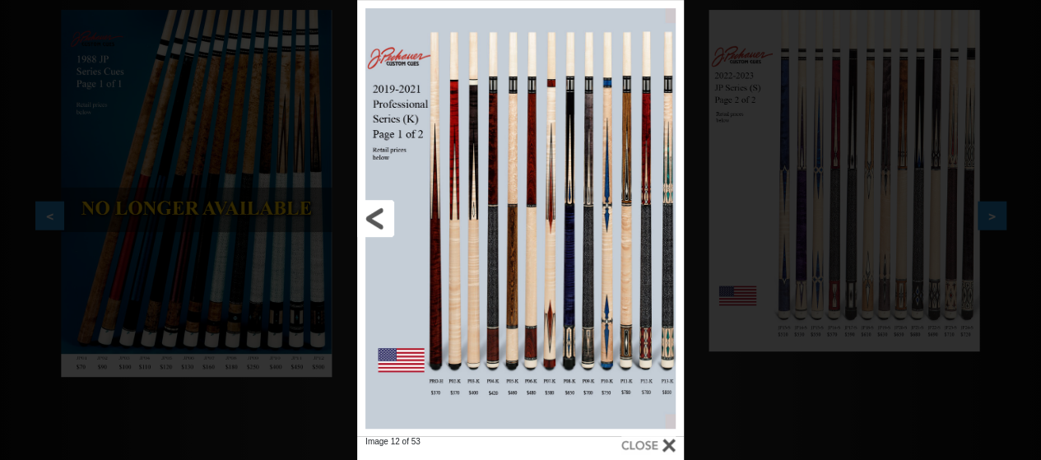
click at [366, 218] on link at bounding box center [430, 218] width 147 height 436
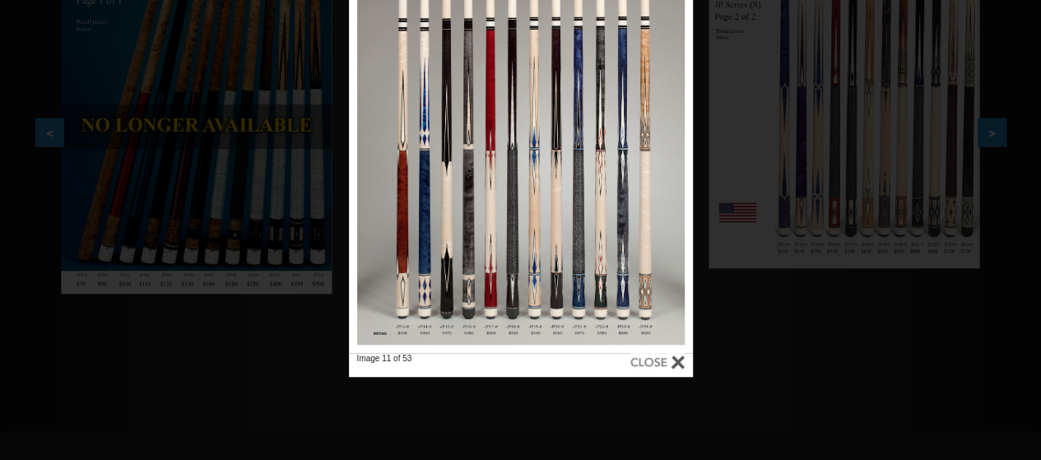
scroll to position [417, 0]
